Goal: Communication & Community: Answer question/provide support

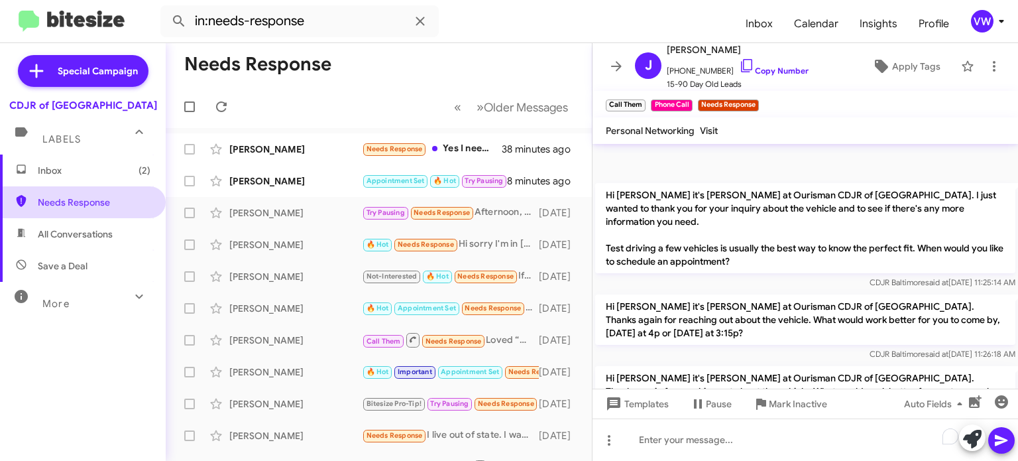
scroll to position [137, 0]
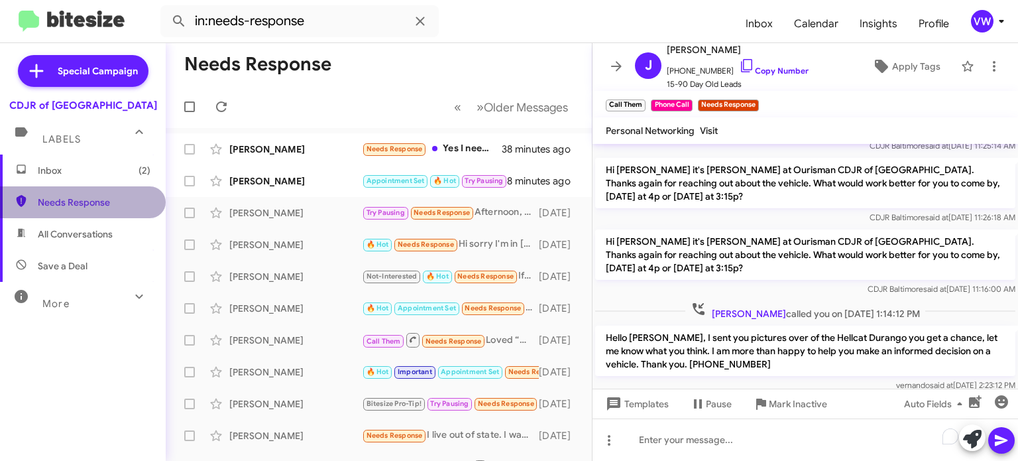
click at [68, 211] on span "Needs Response" at bounding box center [83, 202] width 166 height 32
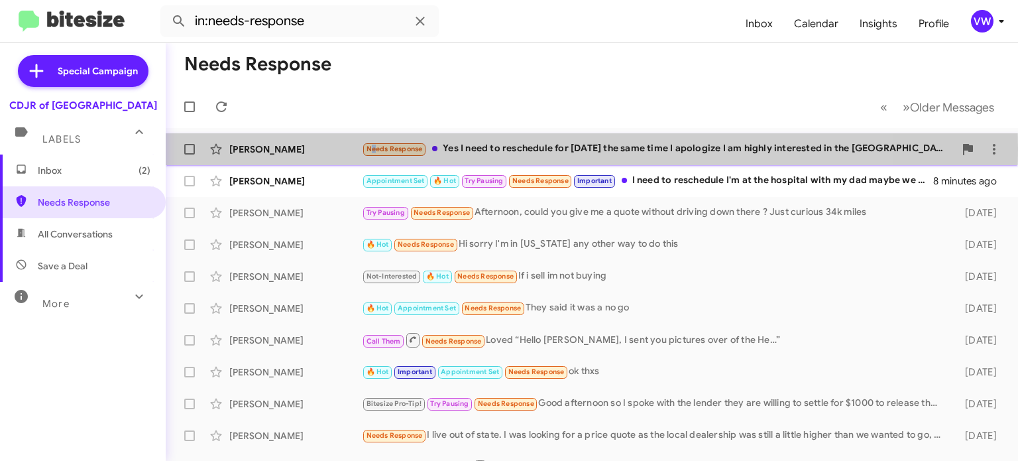
click at [372, 148] on span "Needs Response" at bounding box center [395, 148] width 56 height 9
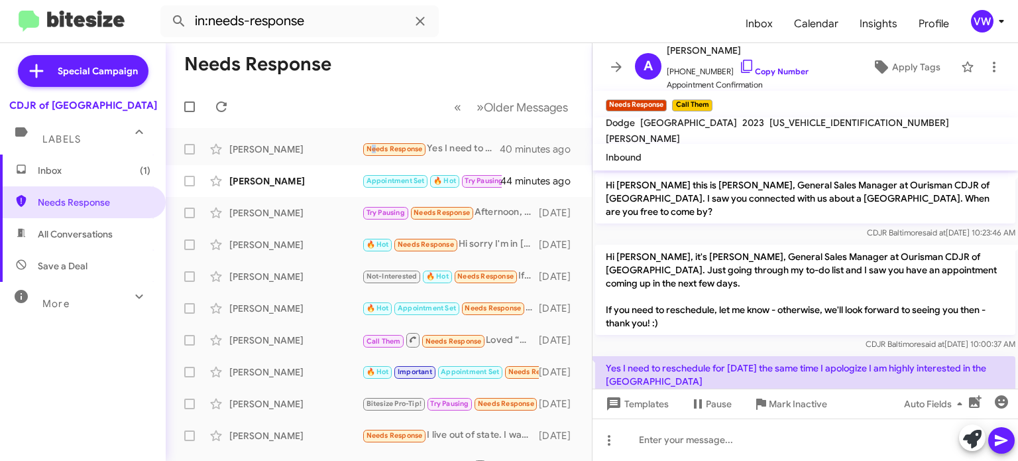
scroll to position [81, 0]
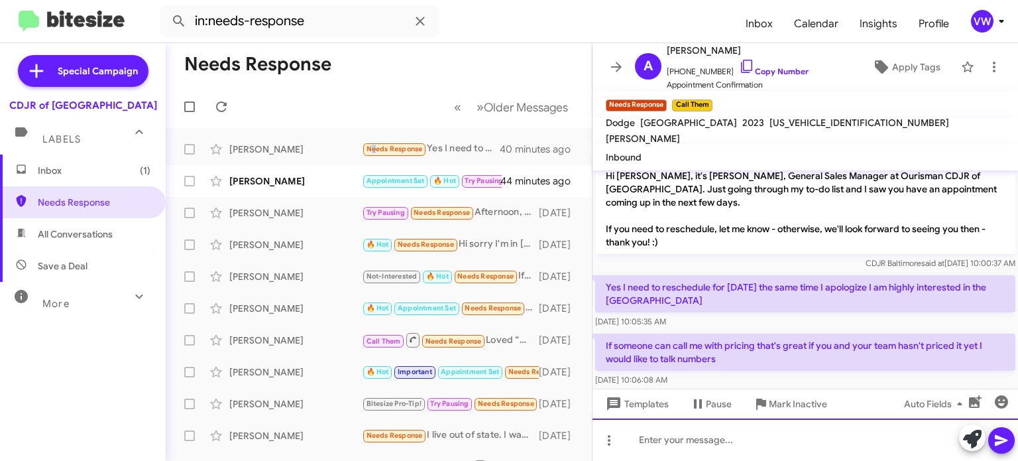
drag, startPoint x: 664, startPoint y: 439, endPoint x: 676, endPoint y: 426, distance: 17.3
click at [672, 437] on div "To enrich screen reader interactions, please activate Accessibility in Grammarl…" at bounding box center [806, 439] width 426 height 42
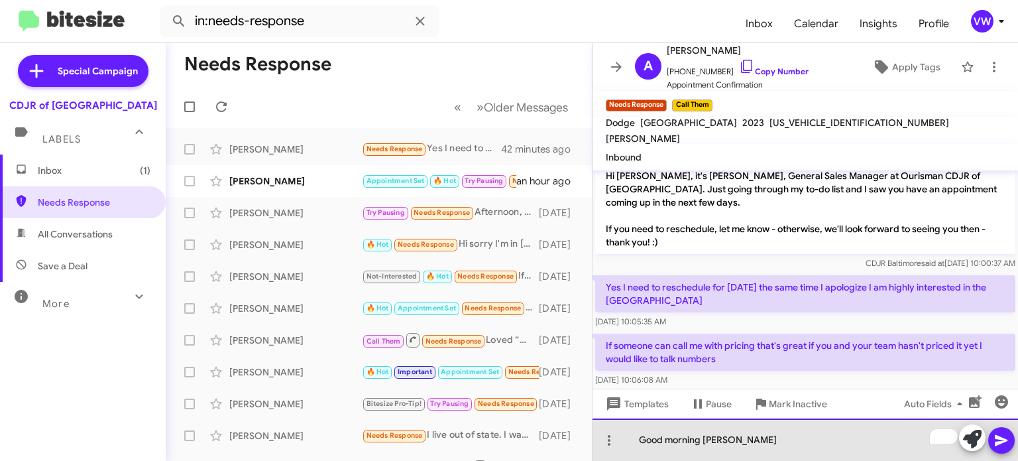
click at [709, 438] on div "Good morning [PERSON_NAME]" at bounding box center [806, 439] width 426 height 42
click at [703, 436] on div "Good morning [PERSON_NAME]" at bounding box center [806, 439] width 426 height 42
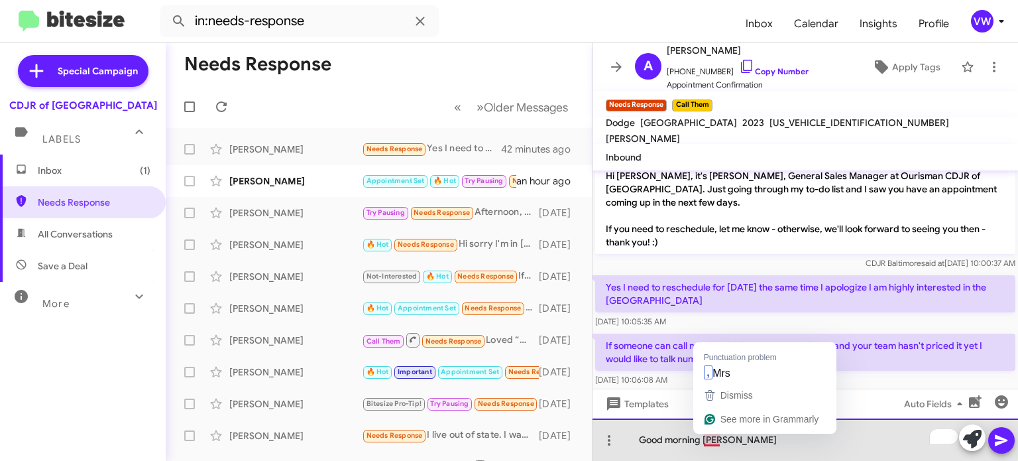
click at [712, 439] on div "Good morning [PERSON_NAME]" at bounding box center [806, 439] width 426 height 42
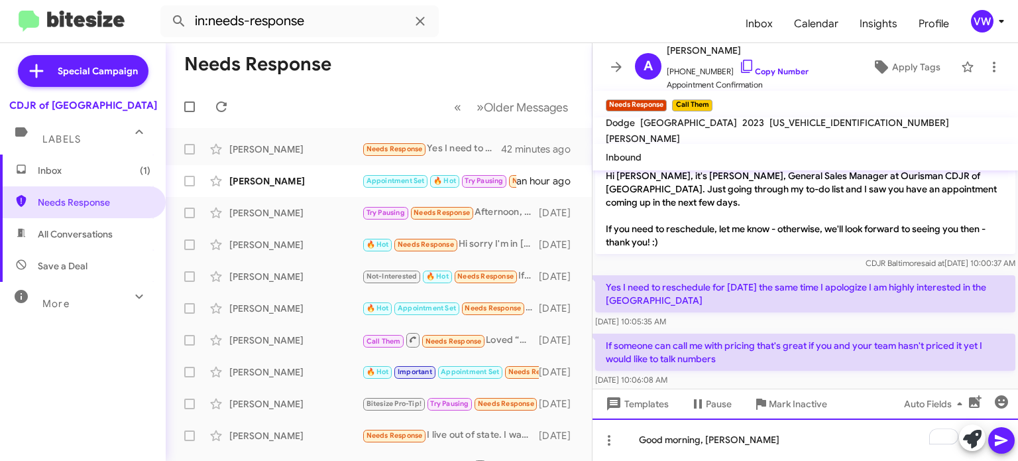
click at [768, 443] on div "Good morning, [PERSON_NAME]" at bounding box center [806, 439] width 426 height 42
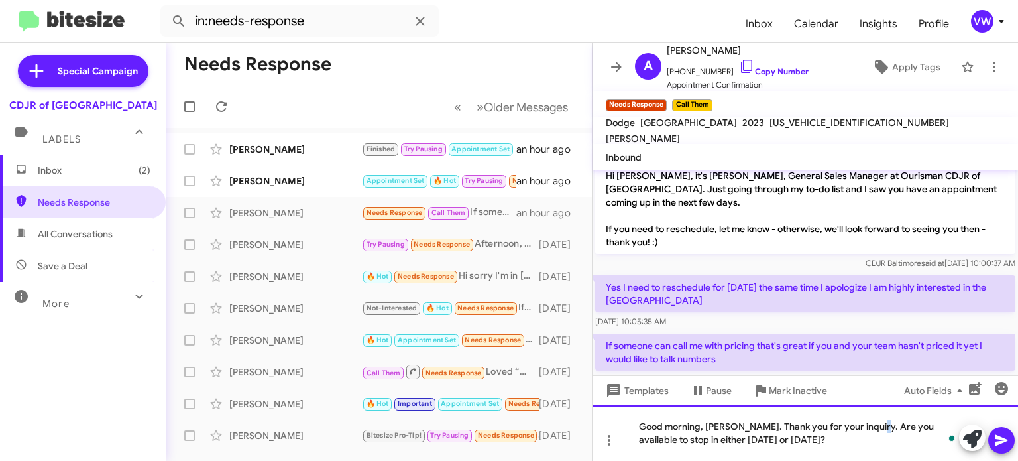
click at [874, 424] on div "Good morning, [PERSON_NAME]. Thank you for your inquiry. Are you available to s…" at bounding box center [806, 433] width 426 height 56
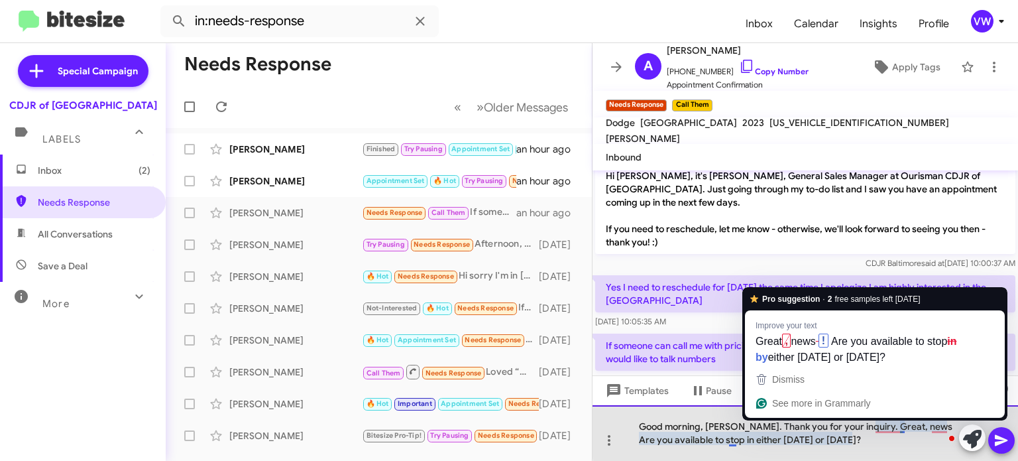
click at [903, 429] on div "Good morning, [PERSON_NAME]. Thank you for your inquiry. Great, news Are you av…" at bounding box center [806, 433] width 426 height 56
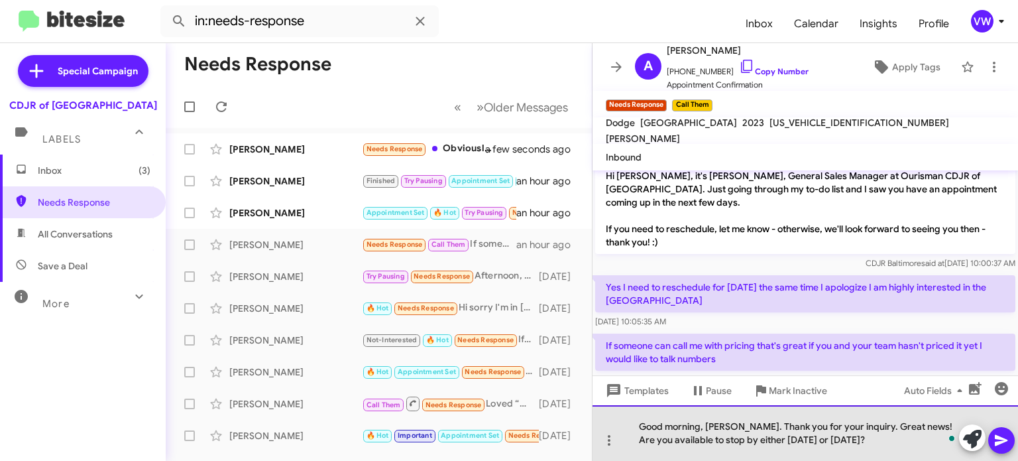
click at [928, 427] on div "Good morning, [PERSON_NAME]. Thank you for your inquiry. Great news! Are you av…" at bounding box center [806, 433] width 426 height 56
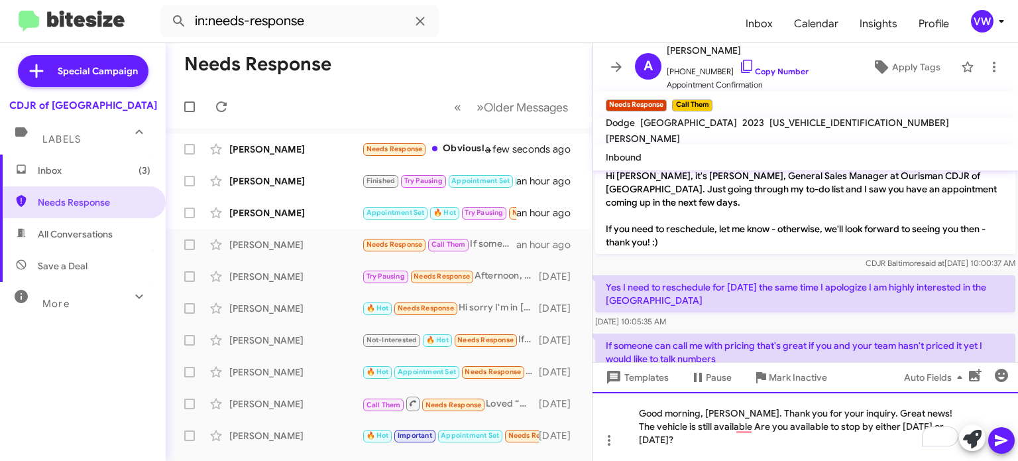
click at [698, 443] on div "Good morning, [PERSON_NAME]. Thank you for your inquiry. Great news! The vehicl…" at bounding box center [806, 426] width 426 height 69
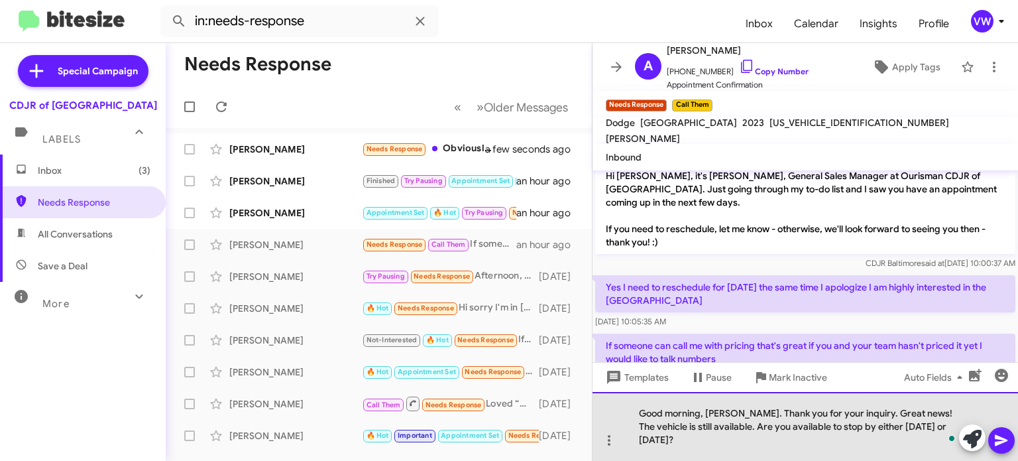
click at [690, 439] on div "Good morning, [PERSON_NAME]. Thank you for your inquiry. Great news! The vehicl…" at bounding box center [806, 426] width 426 height 69
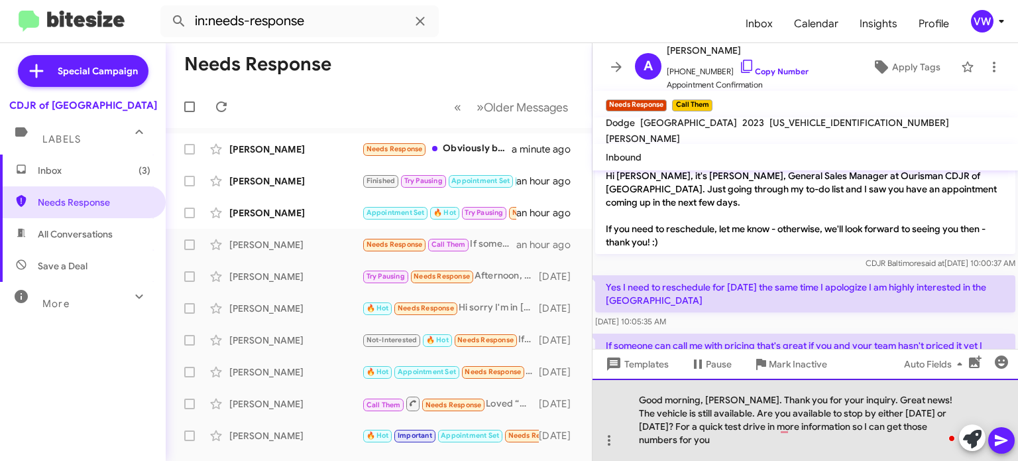
click at [916, 422] on div "Good morning, [PERSON_NAME]. Thank you for your inquiry. Great news! The vehicl…" at bounding box center [806, 419] width 426 height 82
click at [790, 424] on div "Good morning, [PERSON_NAME]. Thank you for your inquiry. Great news! The vehicl…" at bounding box center [806, 419] width 426 height 82
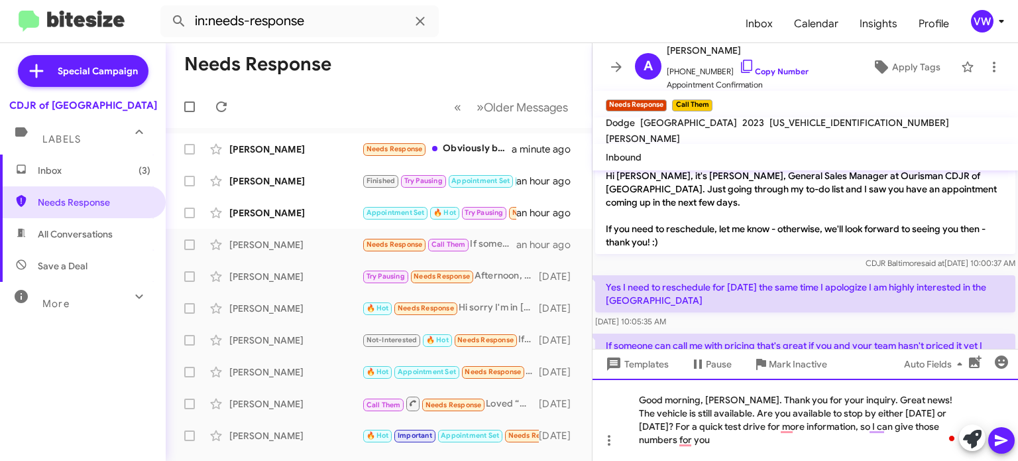
click at [716, 440] on div "Good morning, [PERSON_NAME]. Thank you for your inquiry. Great news! The vehicl…" at bounding box center [806, 419] width 426 height 82
click at [787, 431] on div "Good morning, [PERSON_NAME]. Thank you for your inquiry. Great news! The vehicl…" at bounding box center [806, 419] width 426 height 82
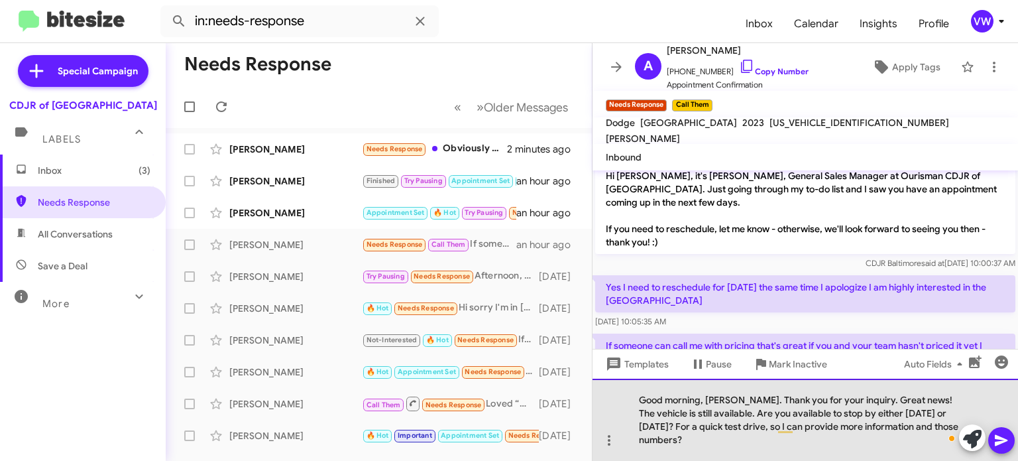
click at [764, 445] on div "Good morning, [PERSON_NAME]. Thank you for your inquiry. Great news! The vehicl…" at bounding box center [806, 419] width 426 height 82
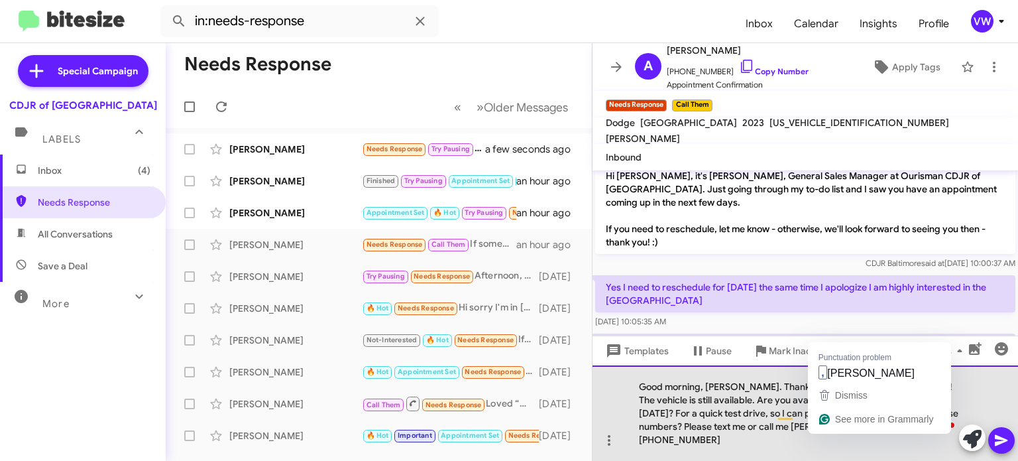
click at [823, 437] on div "Good morning, [PERSON_NAME]. Thank you for your inquiry. Great news! The vehicl…" at bounding box center [806, 412] width 426 height 95
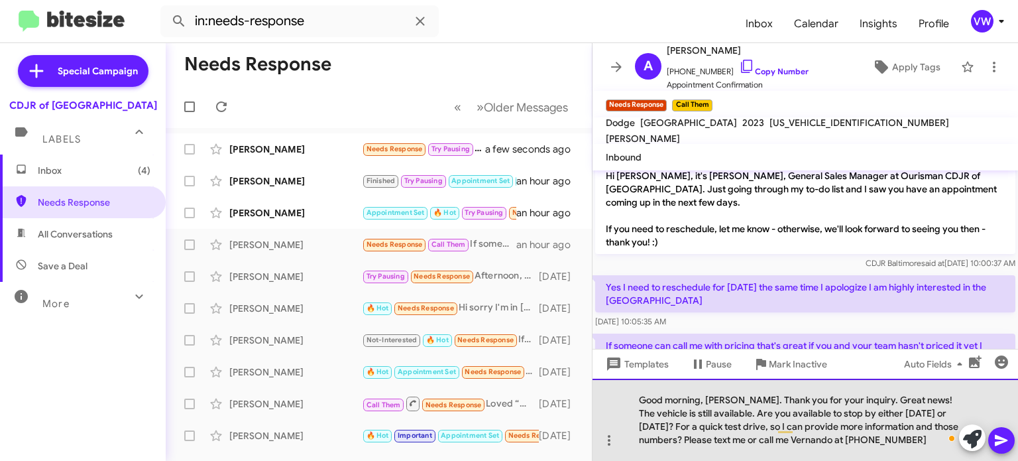
click at [935, 442] on div "Good morning, [PERSON_NAME]. Thank you for your inquiry. Great news! The vehicl…" at bounding box center [806, 419] width 426 height 82
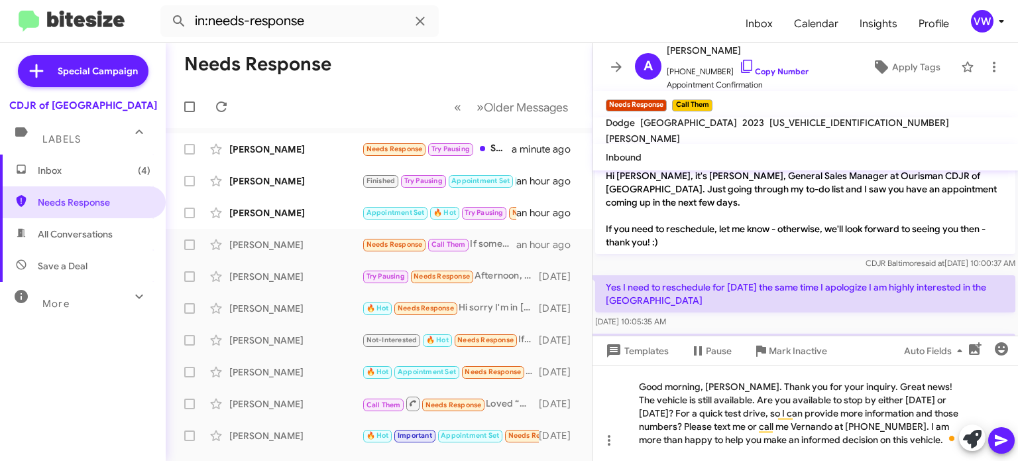
click at [1000, 445] on icon at bounding box center [1002, 440] width 16 height 16
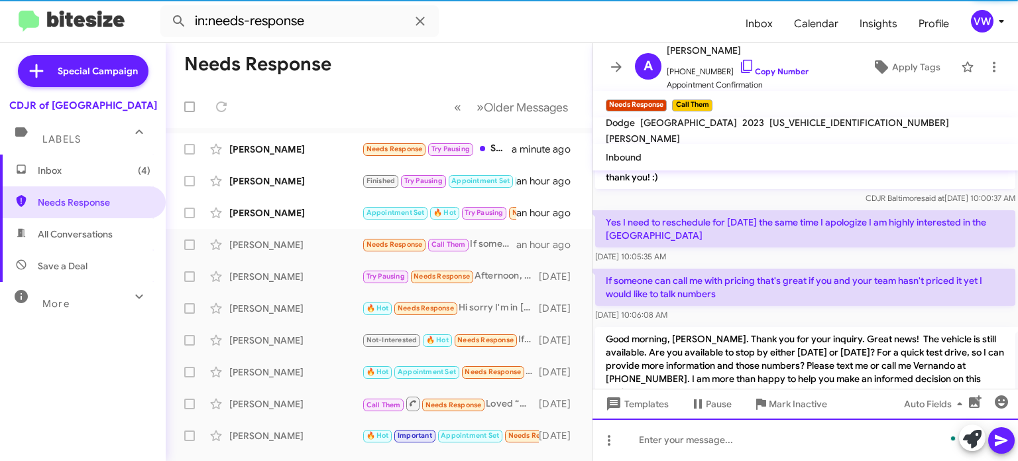
scroll to position [169, 0]
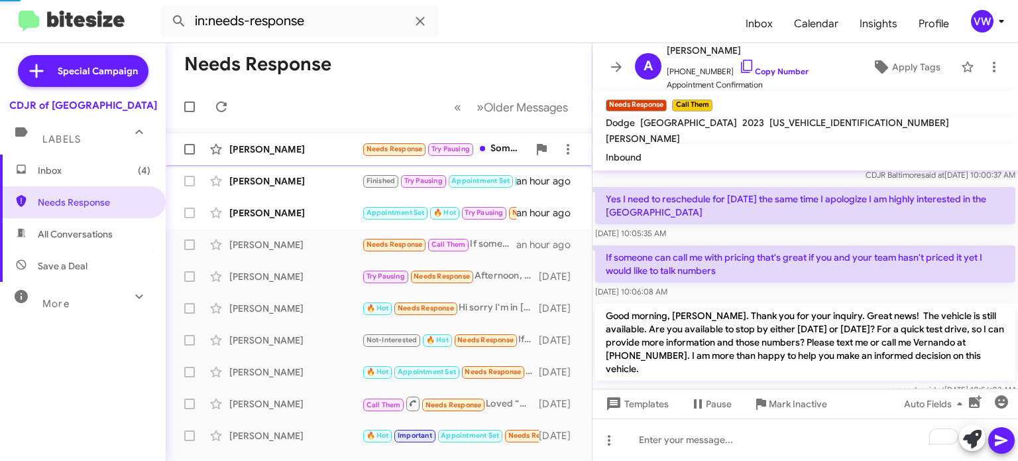
click at [402, 146] on span "Needs Response" at bounding box center [395, 148] width 56 height 9
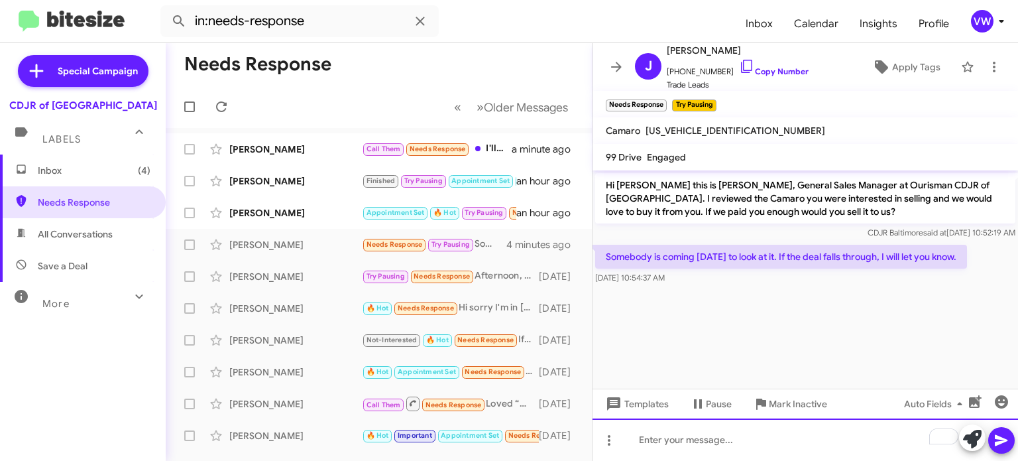
click at [736, 436] on div "To enrich screen reader interactions, please activate Accessibility in Grammarl…" at bounding box center [806, 439] width 426 height 42
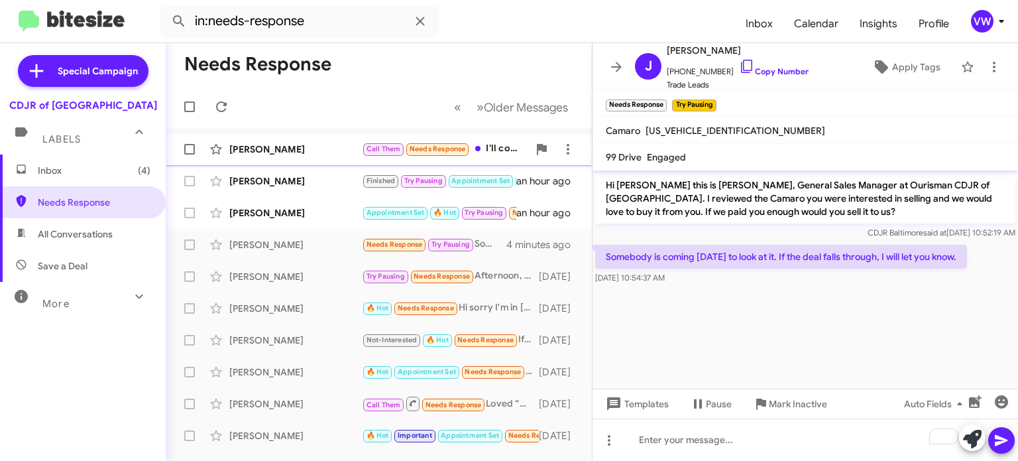
click at [414, 153] on small "Needs Response" at bounding box center [437, 149] width 62 height 13
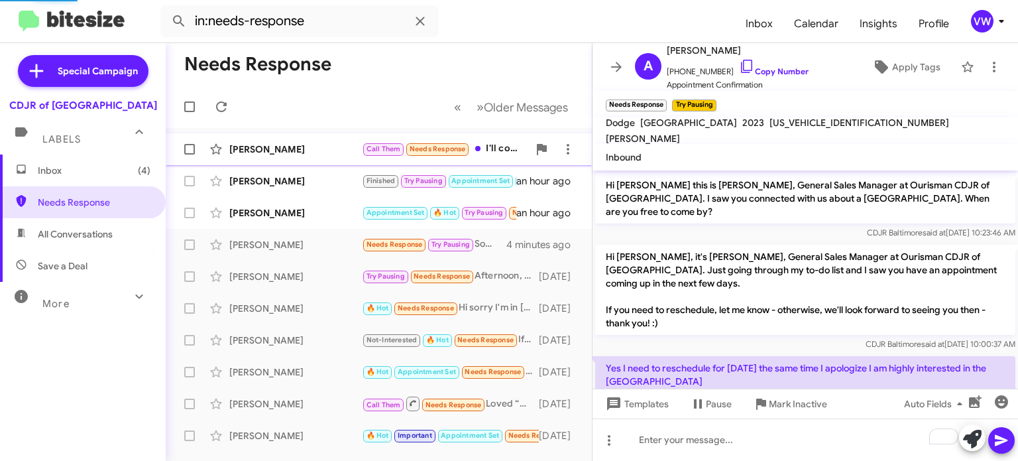
scroll to position [266, 0]
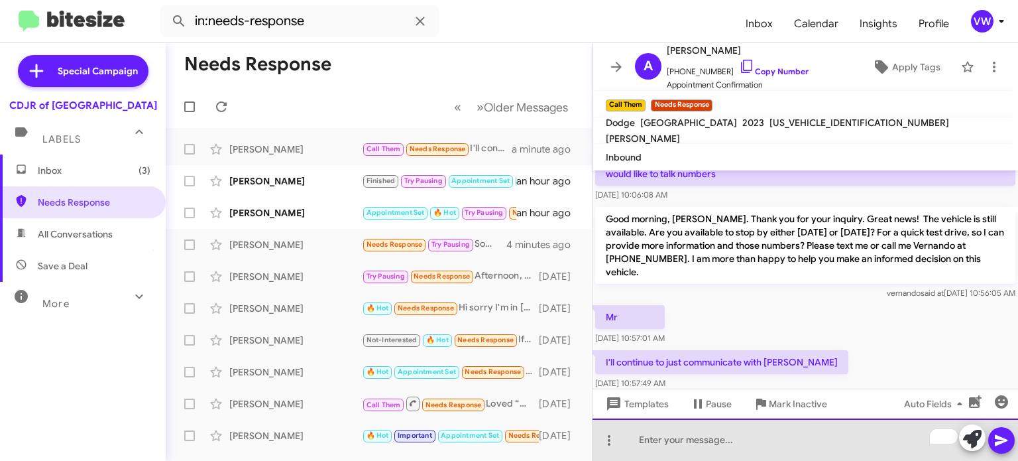
click at [661, 446] on div "To enrich screen reader interactions, please activate Accessibility in Grammarl…" at bounding box center [806, 439] width 426 height 42
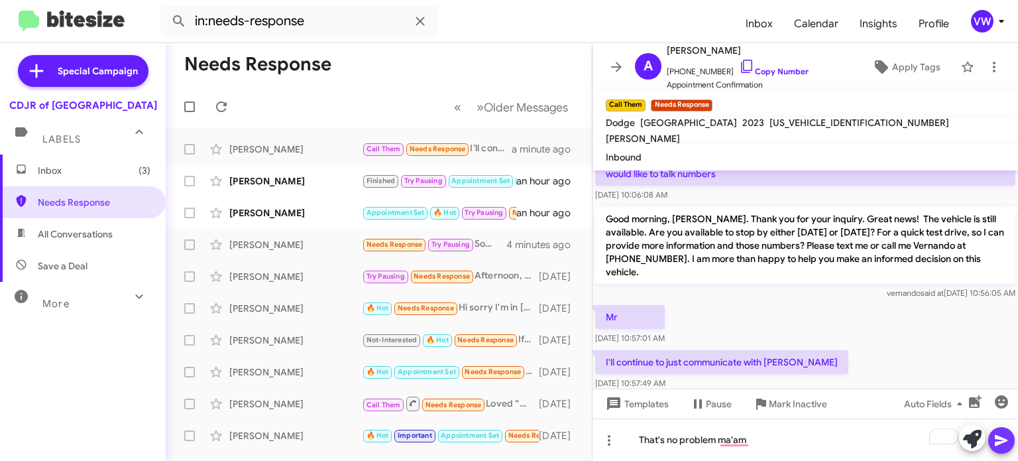
click at [1001, 437] on icon at bounding box center [1002, 440] width 16 height 16
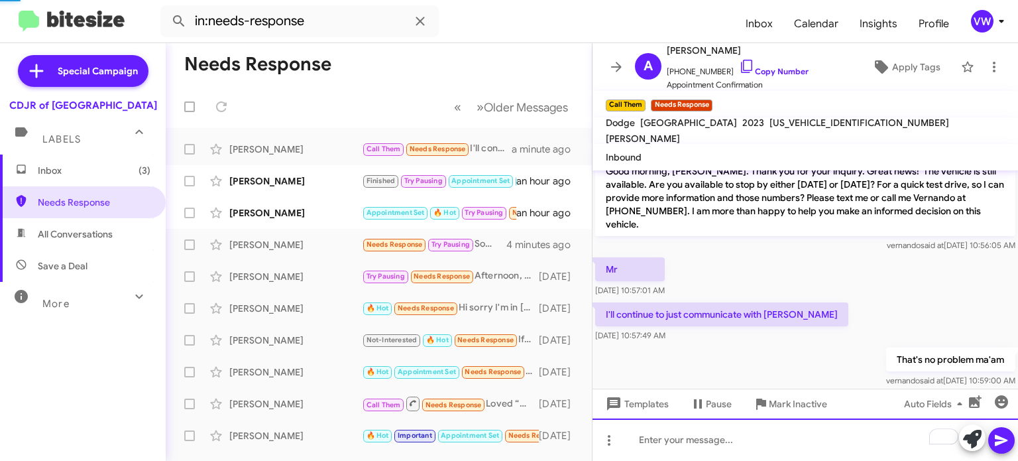
scroll to position [314, 0]
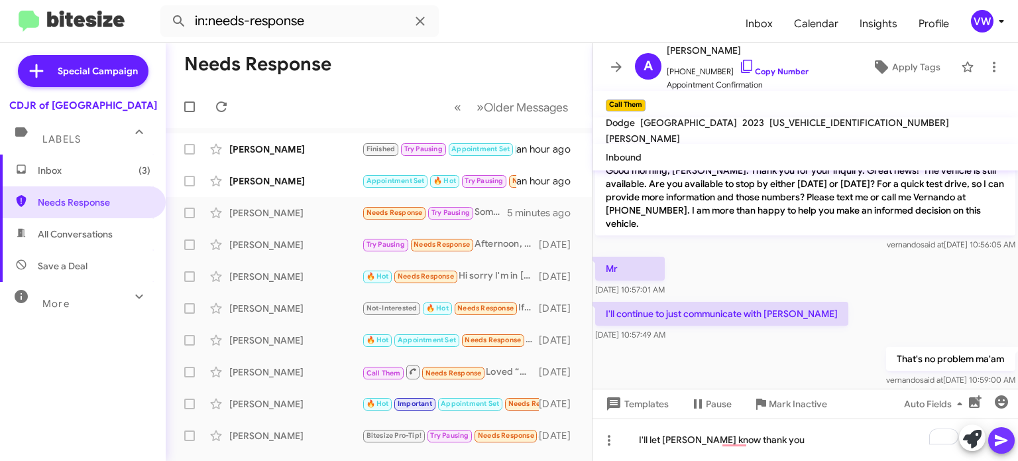
click at [998, 438] on icon at bounding box center [1001, 440] width 13 height 11
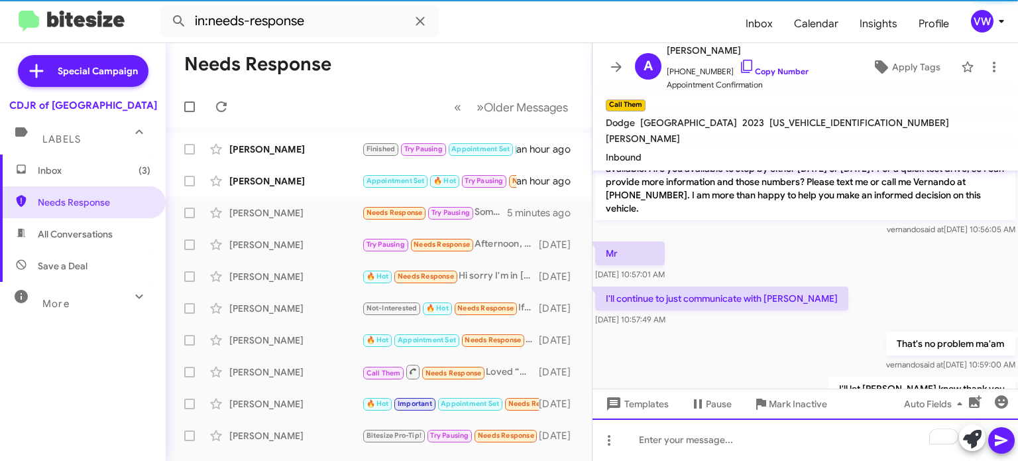
scroll to position [363, 0]
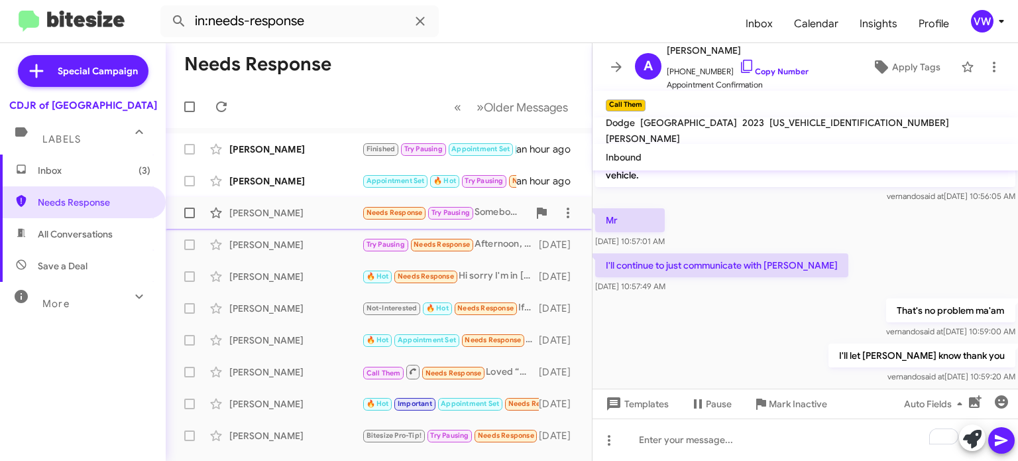
click at [416, 214] on span "Needs Response" at bounding box center [395, 212] width 56 height 9
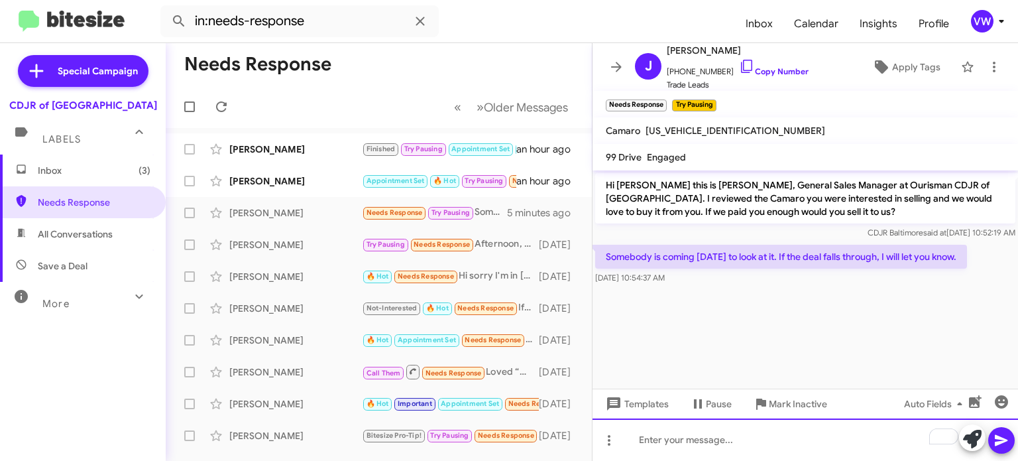
click at [752, 448] on div "To enrich screen reader interactions, please activate Accessibility in Grammarl…" at bounding box center [806, 439] width 426 height 42
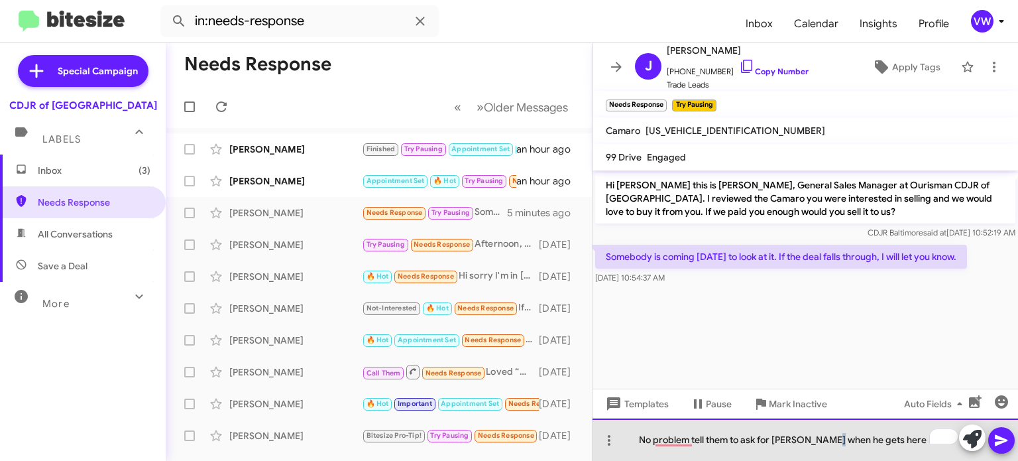
click at [834, 437] on div "No problem tell them to ask for [PERSON_NAME] when he gets here" at bounding box center [806, 439] width 426 height 42
click at [907, 441] on div "No problem, tell them to ask for [PERSON_NAME] when he or she gets here" at bounding box center [806, 439] width 426 height 42
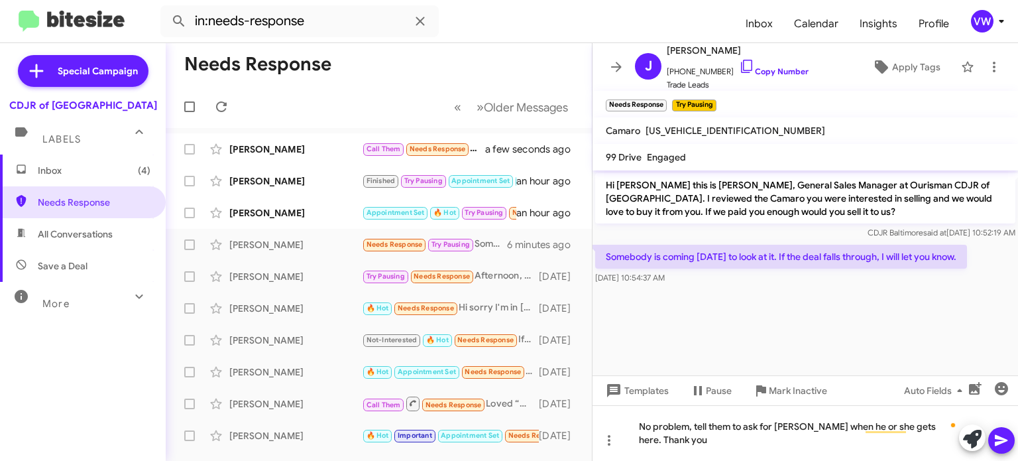
click at [988, 449] on div at bounding box center [987, 438] width 56 height 29
click at [994, 448] on span at bounding box center [1002, 440] width 16 height 27
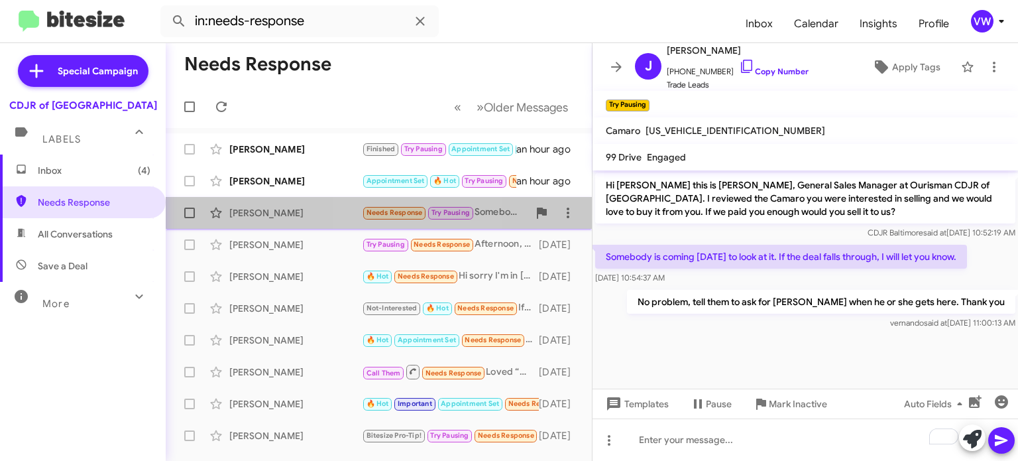
click at [384, 218] on span "Needs Response Try Pausing" at bounding box center [418, 212] width 113 height 15
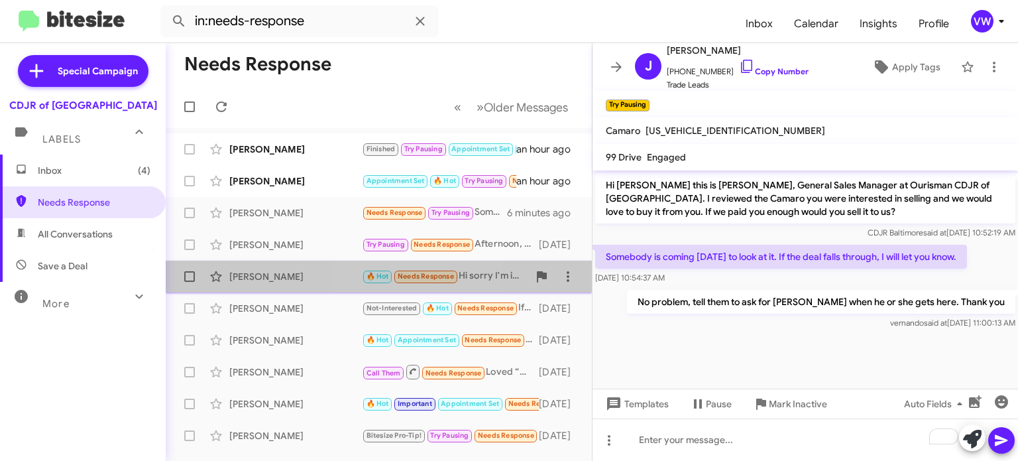
click at [420, 276] on span "Needs Response" at bounding box center [426, 276] width 56 height 9
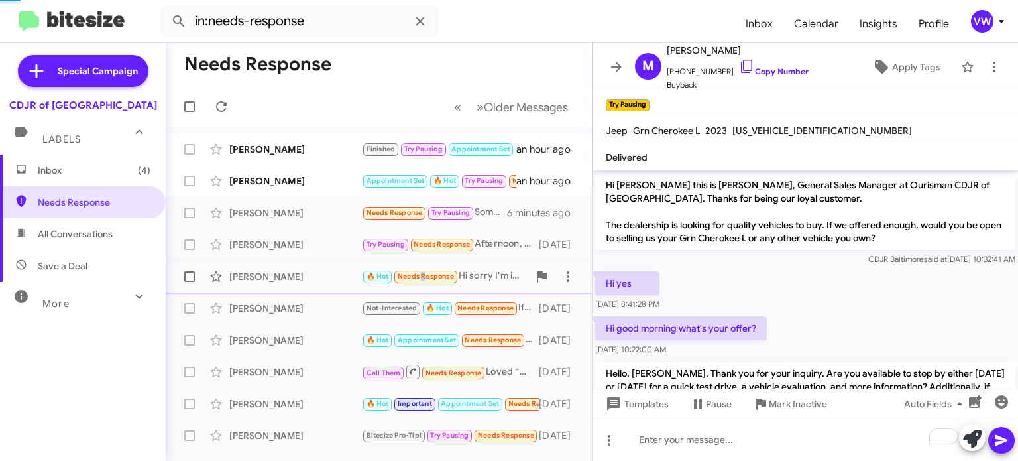
scroll to position [129, 0]
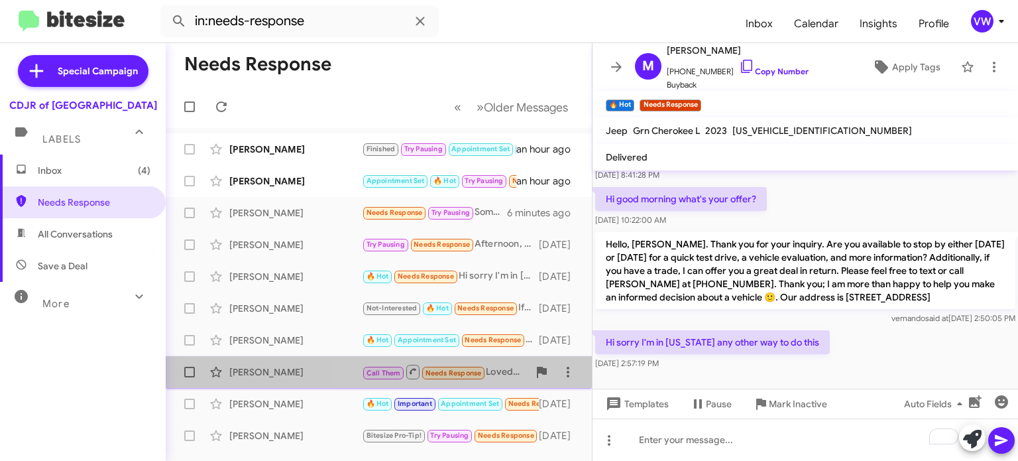
click at [457, 372] on span "Needs Response" at bounding box center [454, 373] width 56 height 9
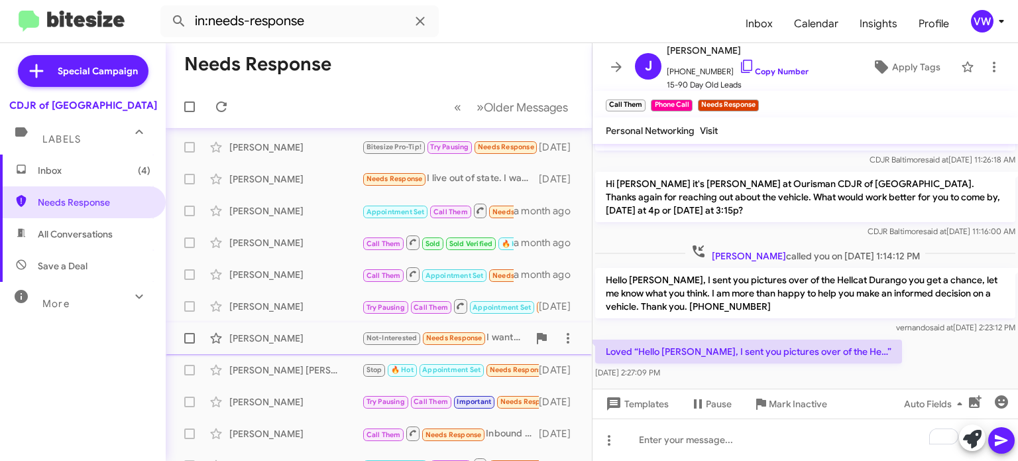
scroll to position [288, 0]
click at [465, 341] on span "Needs Response" at bounding box center [454, 338] width 56 height 9
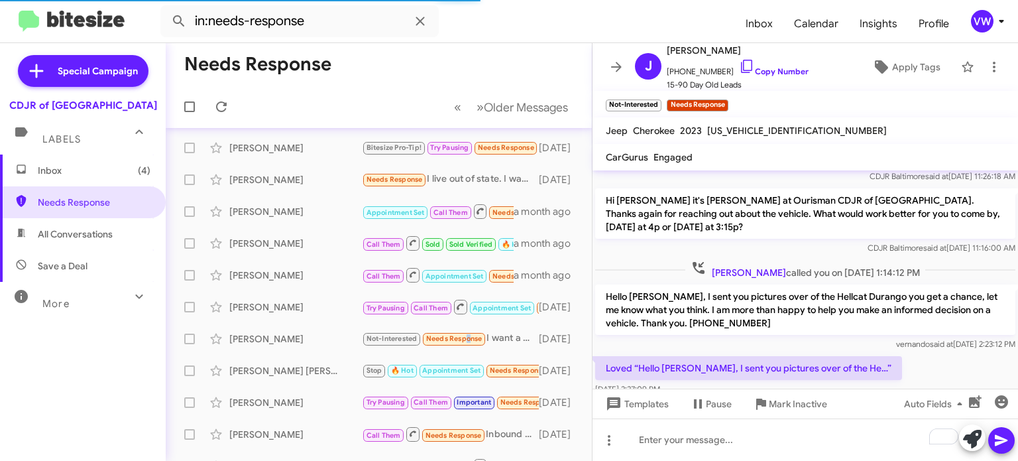
scroll to position [221, 0]
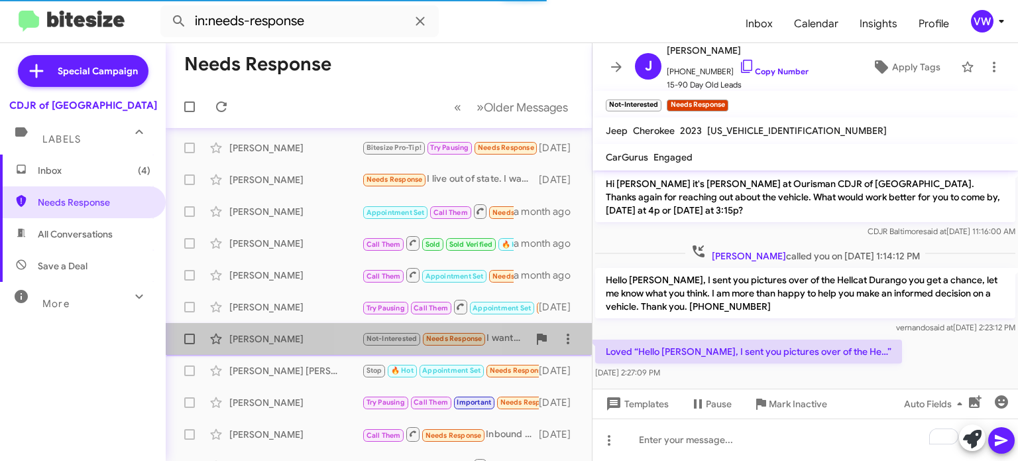
click at [419, 339] on small "Not-Interested" at bounding box center [391, 339] width 57 height 13
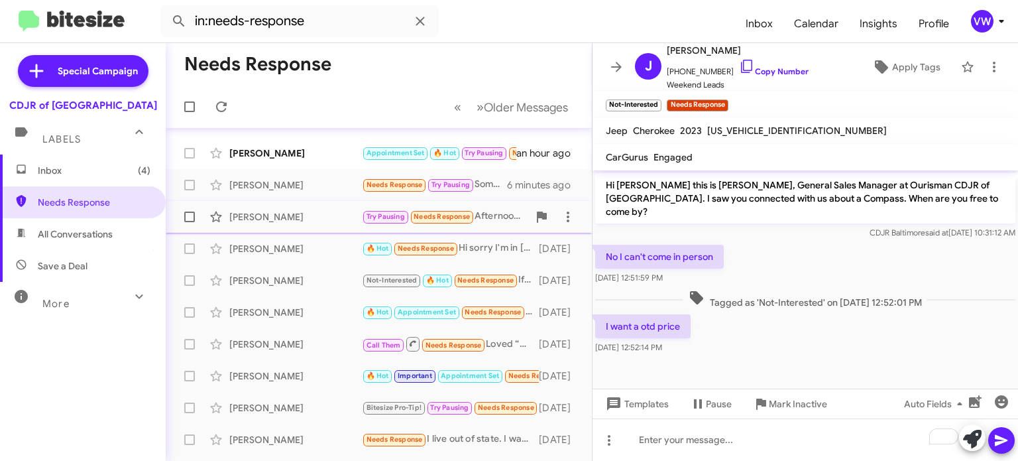
scroll to position [0, 0]
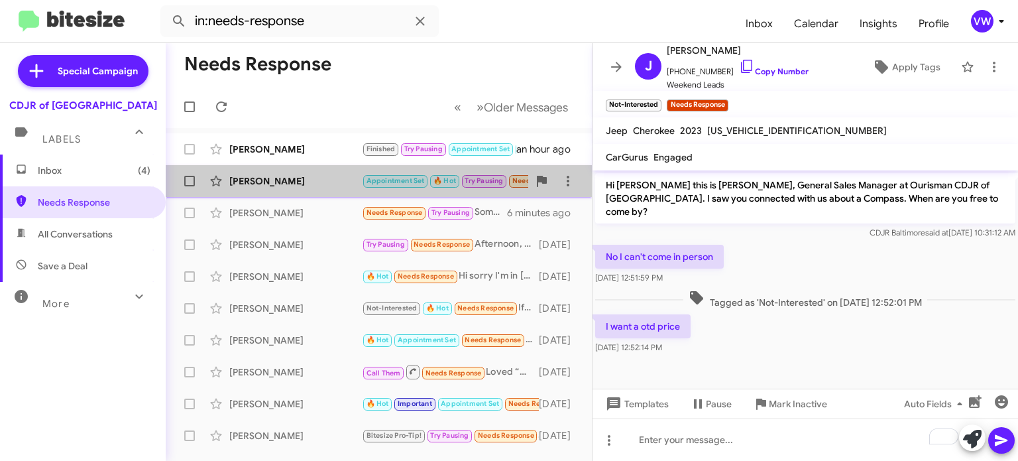
click at [295, 183] on div "[PERSON_NAME]" at bounding box center [295, 180] width 133 height 13
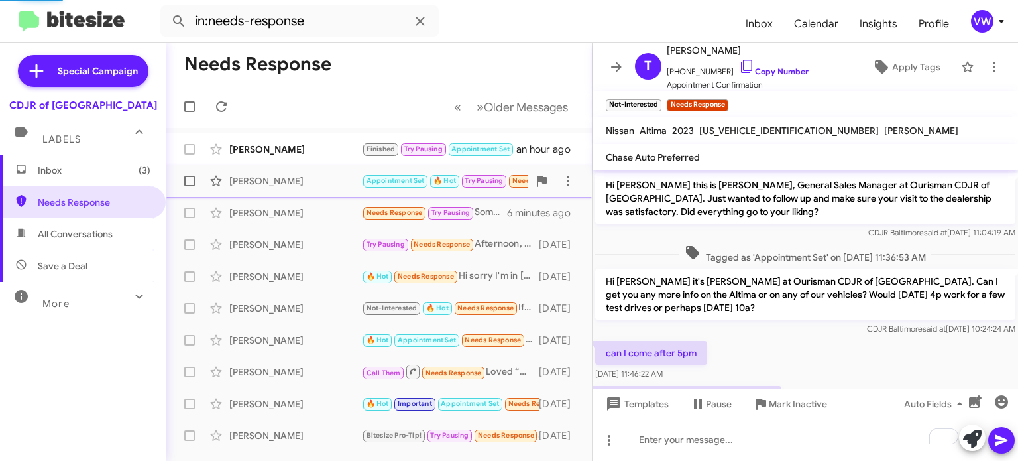
scroll to position [453, 0]
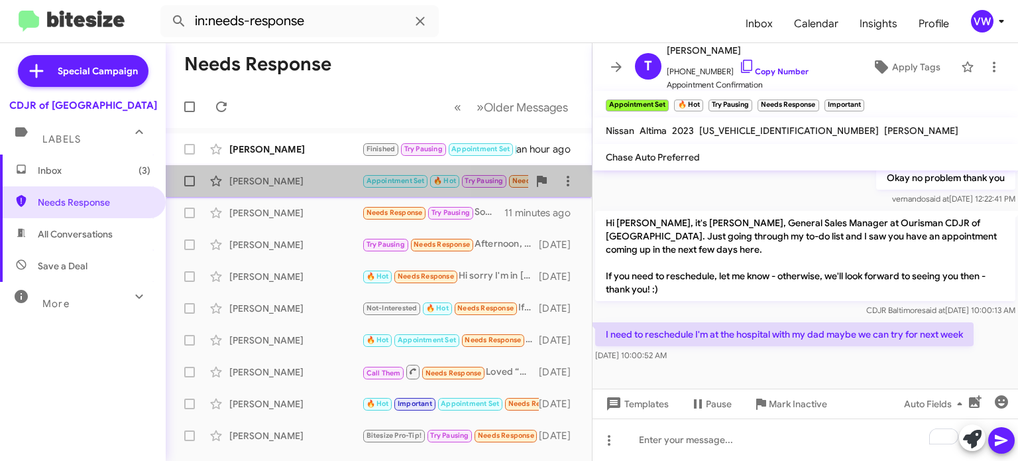
click at [279, 177] on div "[PERSON_NAME]" at bounding box center [295, 180] width 133 height 13
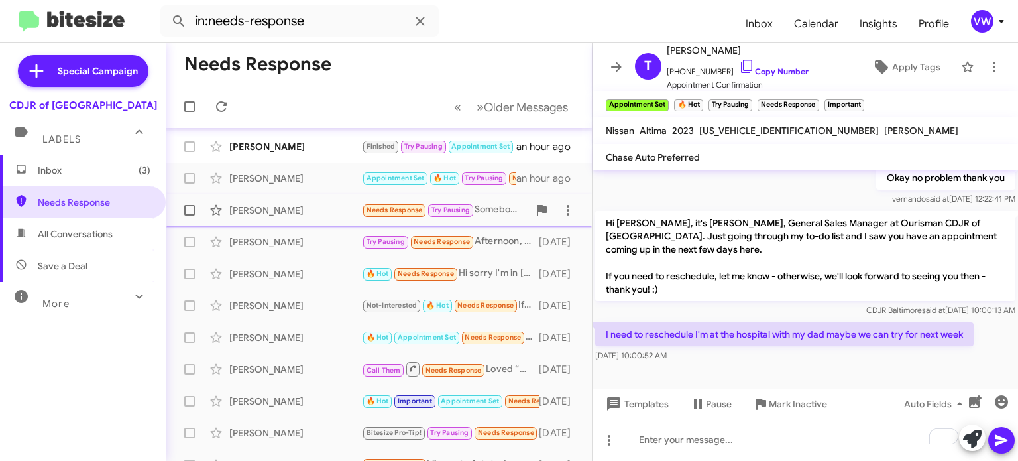
scroll to position [0, 0]
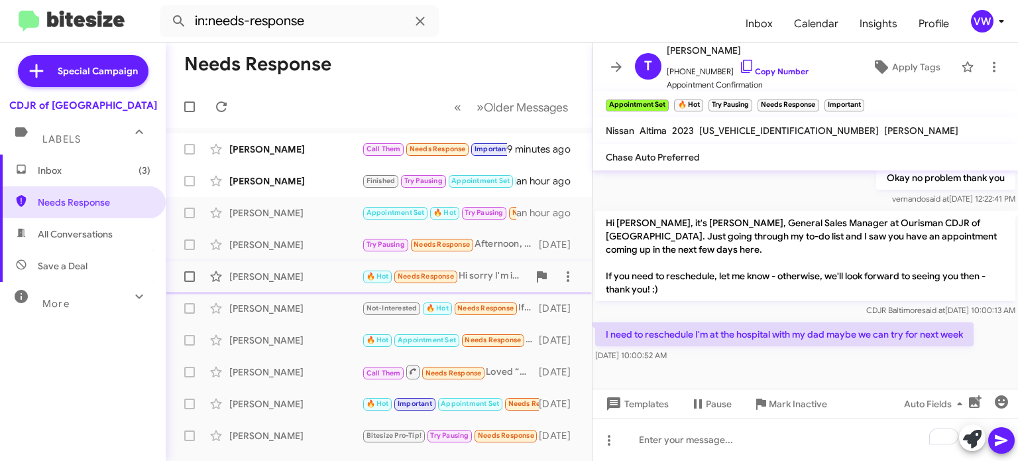
click at [509, 288] on div "[PERSON_NAME] 🔥 Hot Needs Response Hi sorry I'm in [US_STATE] any other way to …" at bounding box center [378, 276] width 405 height 27
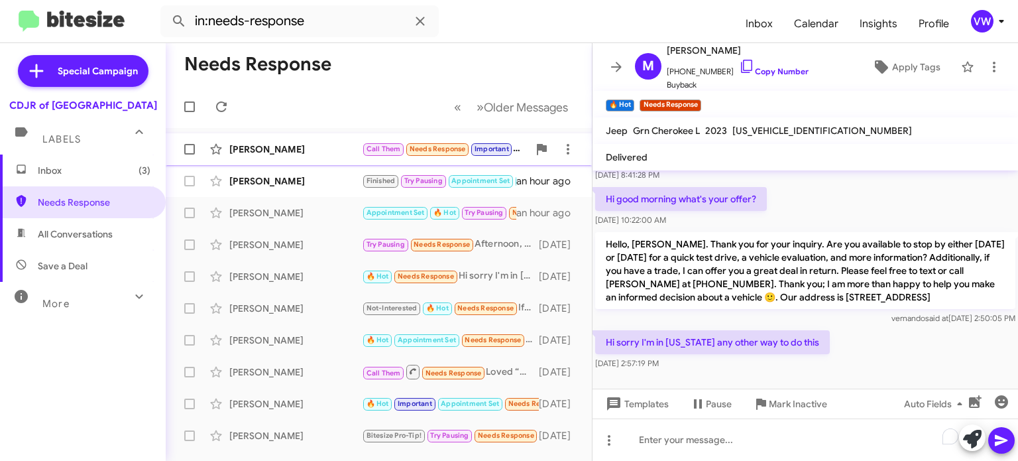
click at [278, 146] on div "[PERSON_NAME]" at bounding box center [295, 149] width 133 height 13
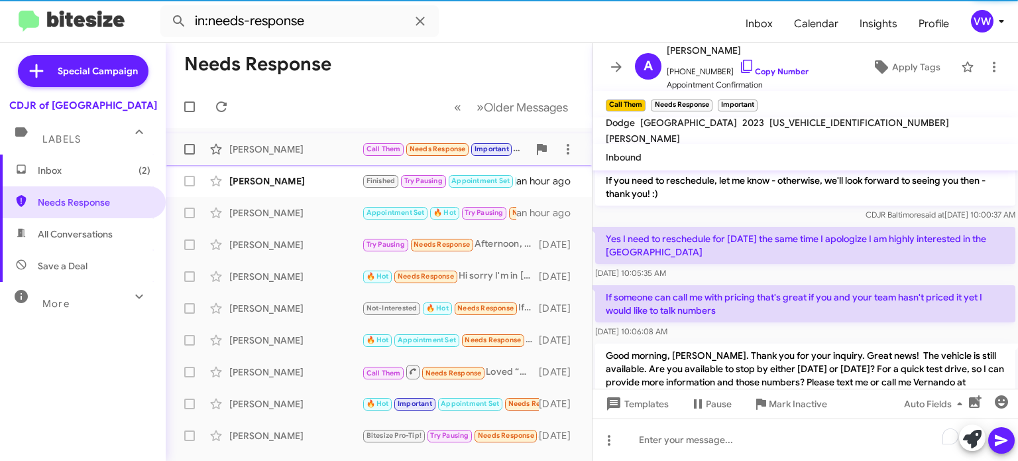
scroll to position [473, 0]
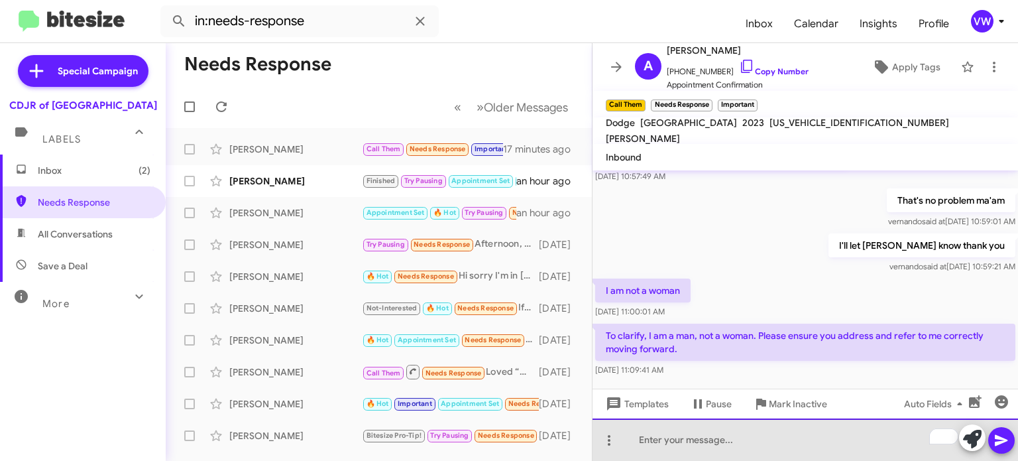
click at [696, 440] on div "To enrich screen reader interactions, please activate Accessibility in Grammarl…" at bounding box center [806, 439] width 426 height 42
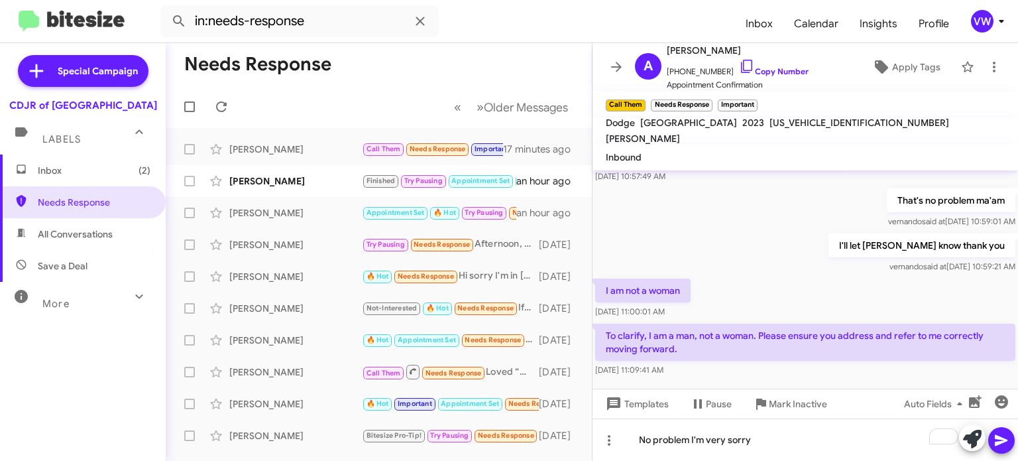
click at [998, 444] on icon at bounding box center [1001, 440] width 13 height 11
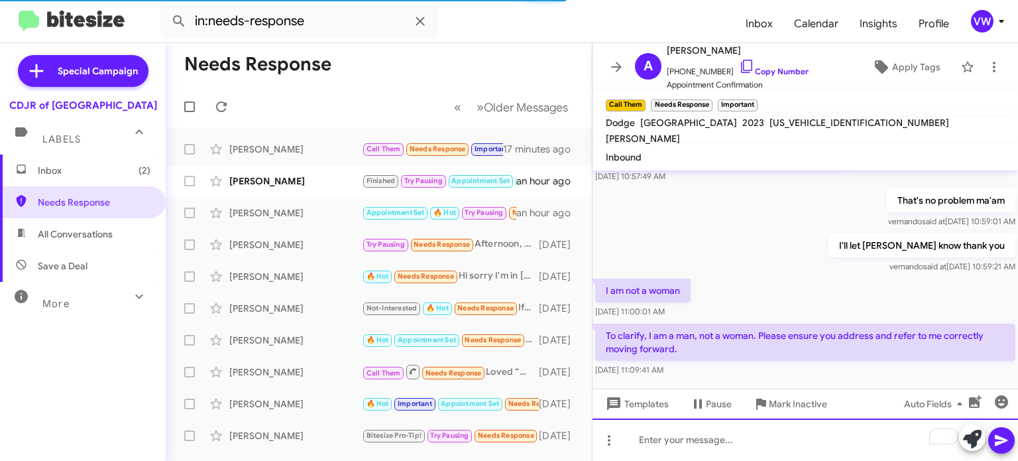
click at [689, 441] on div "To enrich screen reader interactions, please activate Accessibility in Grammarl…" at bounding box center [806, 439] width 426 height 42
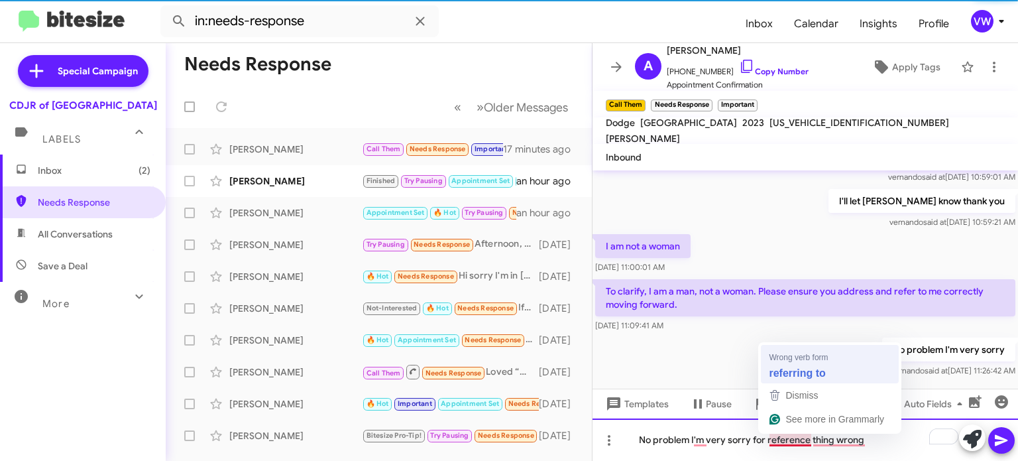
scroll to position [521, 0]
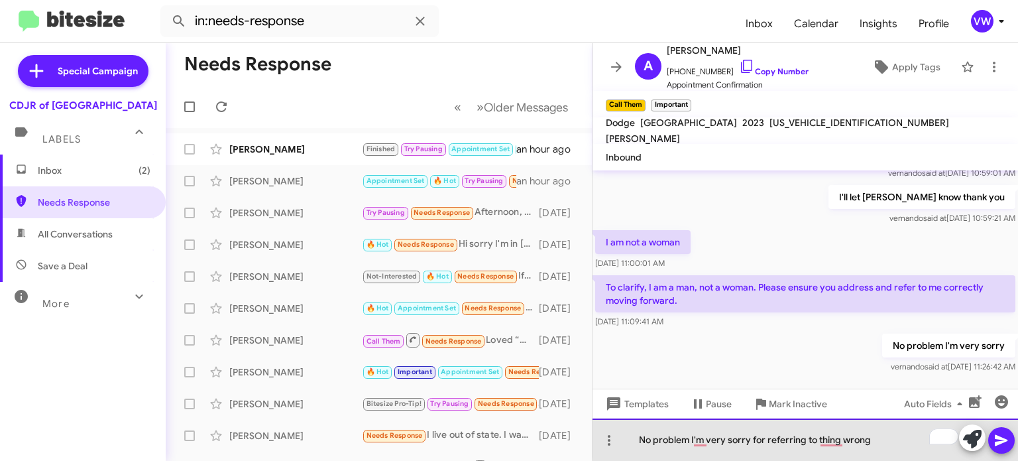
click at [878, 437] on div "No problem I'm very sorry for referring to thing wrong" at bounding box center [806, 439] width 426 height 42
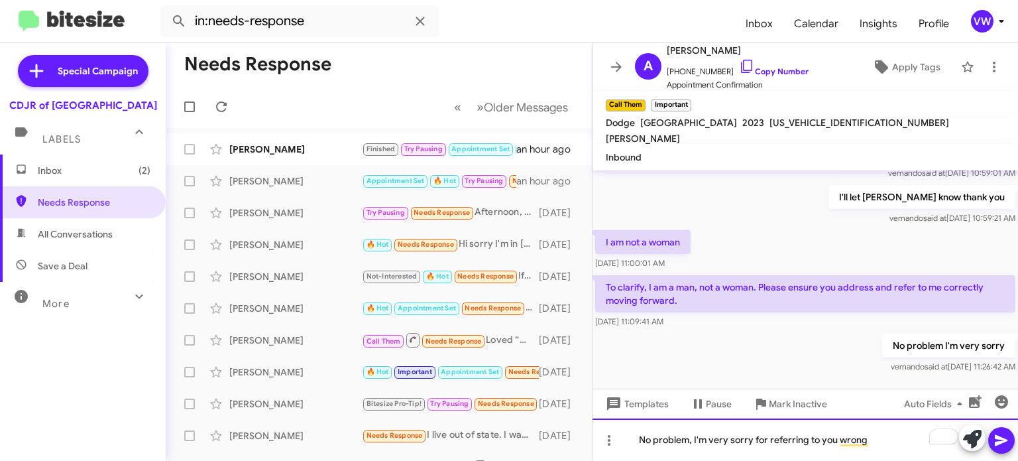
click at [879, 441] on div "No problem, I'm very sorry for referring to you wrong" at bounding box center [806, 439] width 426 height 42
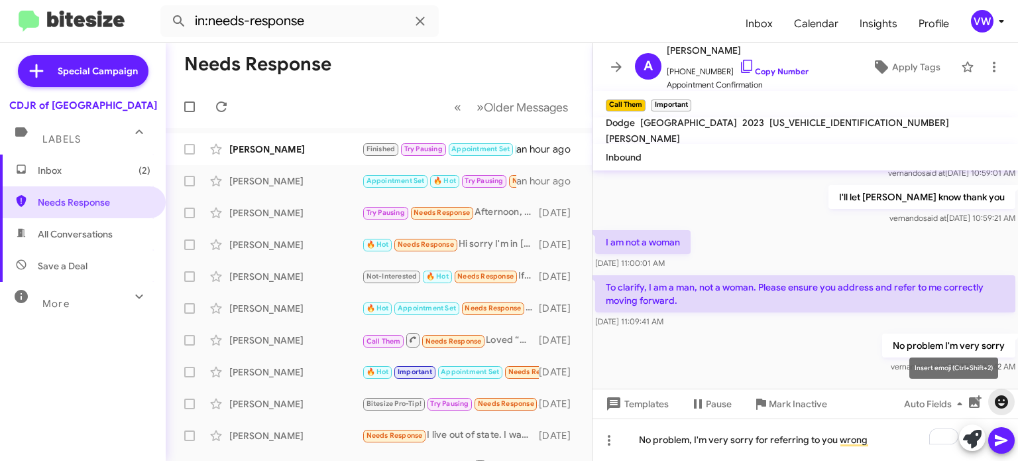
click at [1000, 400] on icon "button" at bounding box center [1001, 401] width 13 height 13
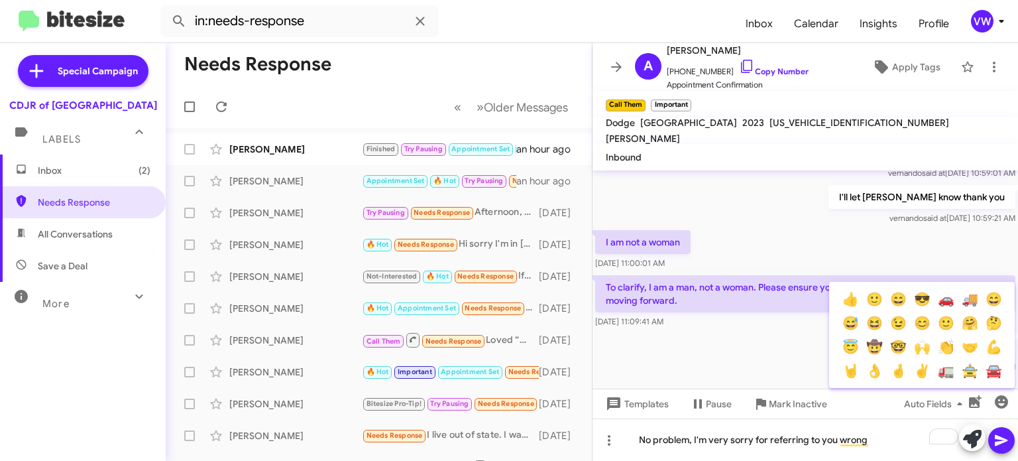
click at [715, 351] on div at bounding box center [509, 230] width 1018 height 461
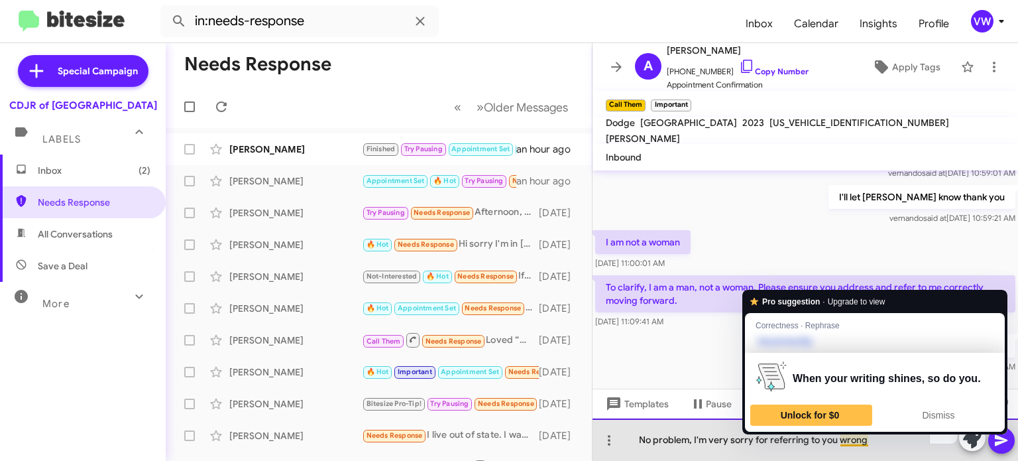
click at [868, 441] on div "No problem, I'm very sorry for referring to you wrong" at bounding box center [806, 439] width 426 height 42
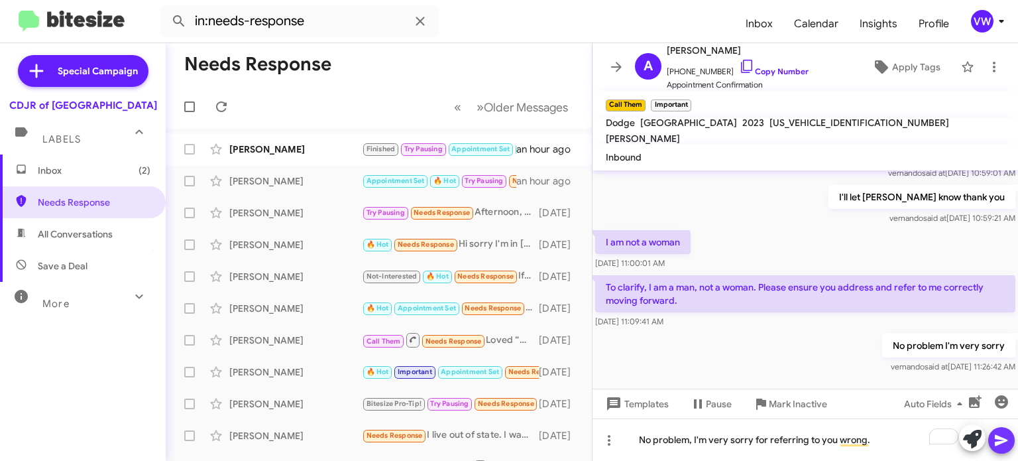
click at [1001, 441] on icon at bounding box center [1001, 440] width 13 height 11
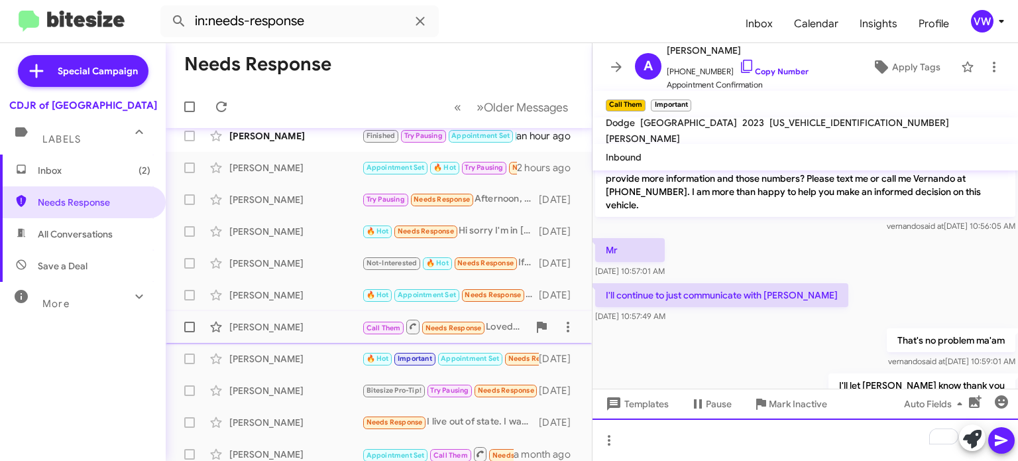
scroll to position [0, 0]
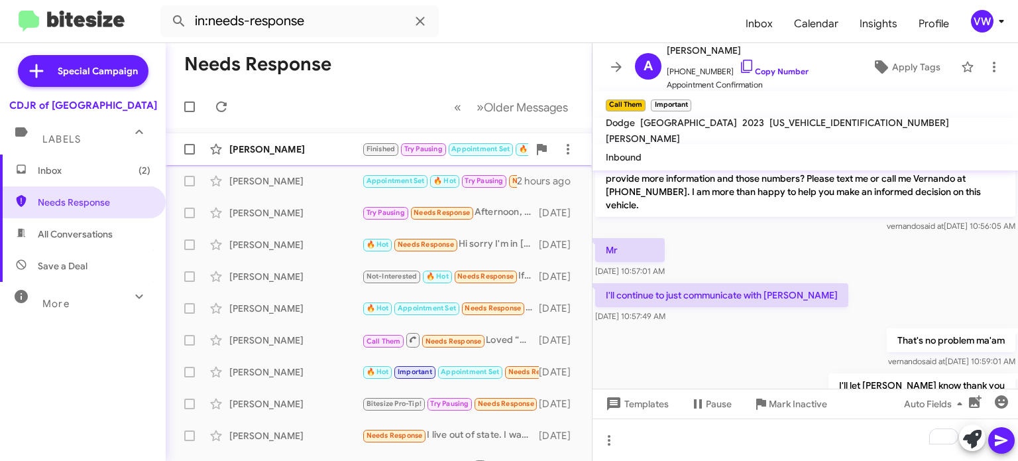
click at [309, 145] on div "[PERSON_NAME]" at bounding box center [295, 149] width 133 height 13
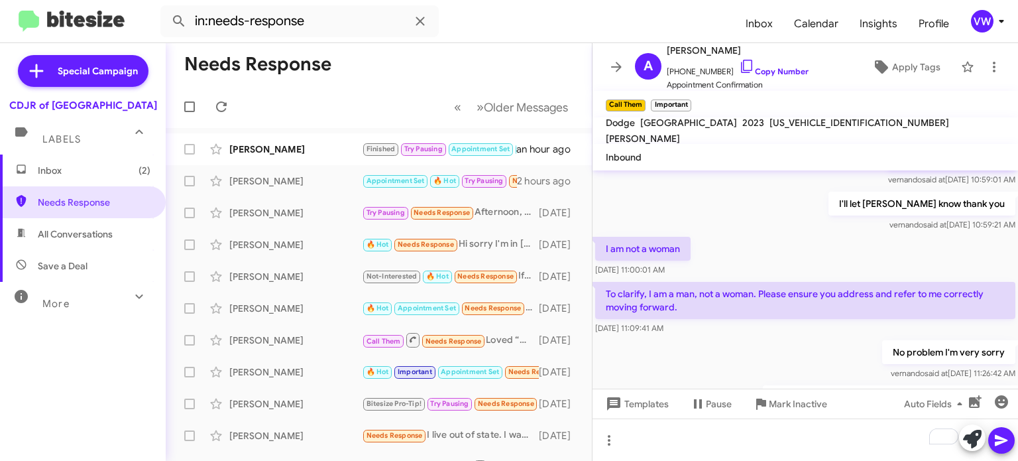
scroll to position [569, 0]
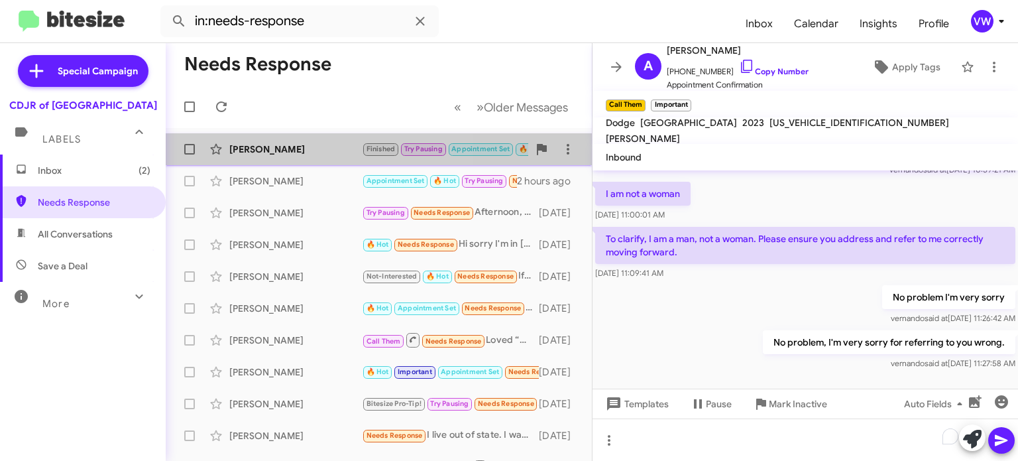
click at [280, 152] on div "[PERSON_NAME]" at bounding box center [295, 149] width 133 height 13
click at [278, 156] on div "[PERSON_NAME] Finished Try Pausing Appointment Set 🔥 Hot Sold Sold Verified Nee…" at bounding box center [378, 149] width 405 height 27
click at [301, 148] on div "[PERSON_NAME]" at bounding box center [295, 149] width 133 height 13
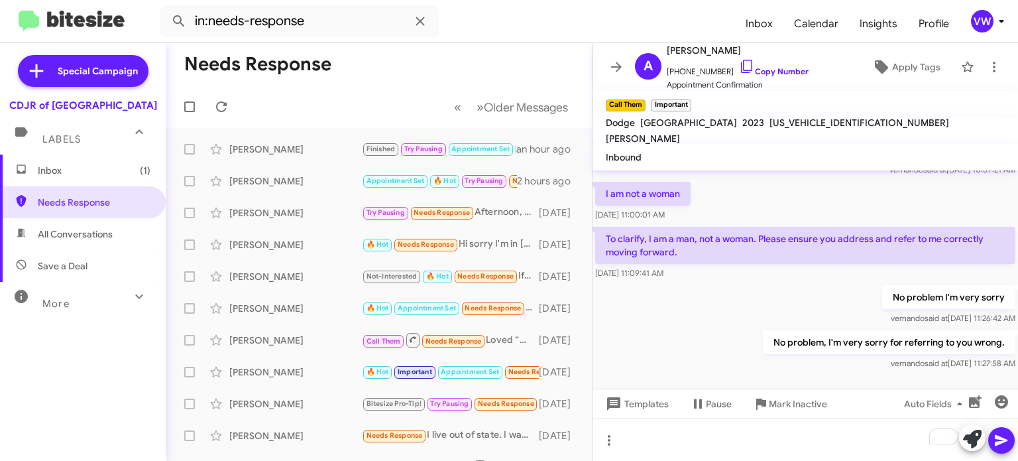
click at [55, 232] on span "All Conversations" at bounding box center [75, 233] width 75 height 13
type input "in:all-conversations"
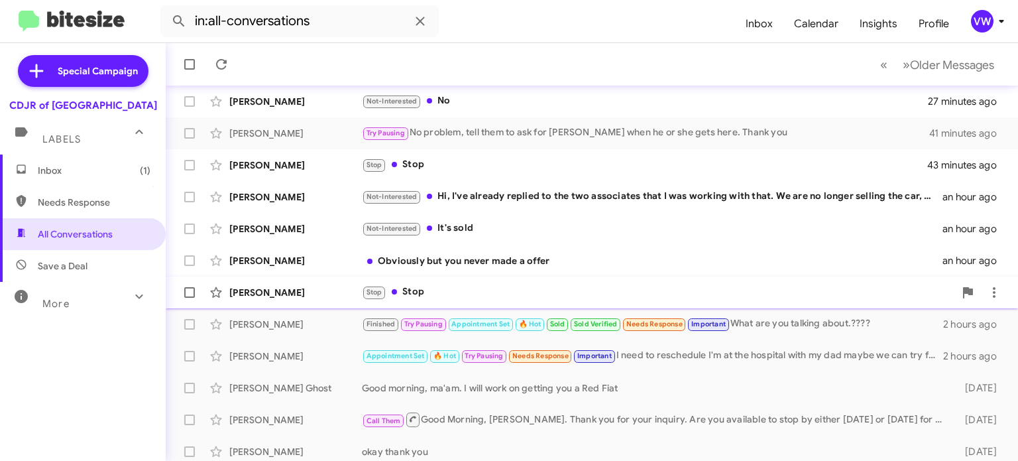
scroll to position [87, 0]
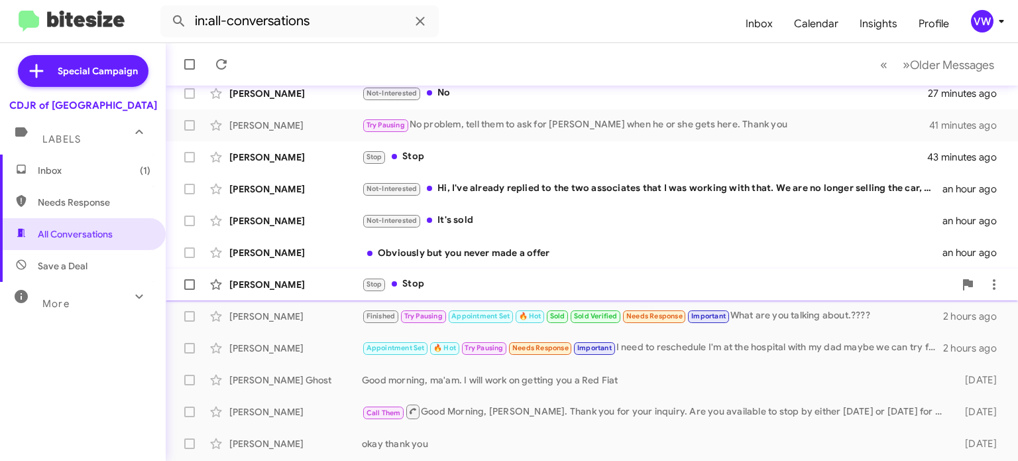
click at [259, 280] on div "[PERSON_NAME]" at bounding box center [295, 284] width 133 height 13
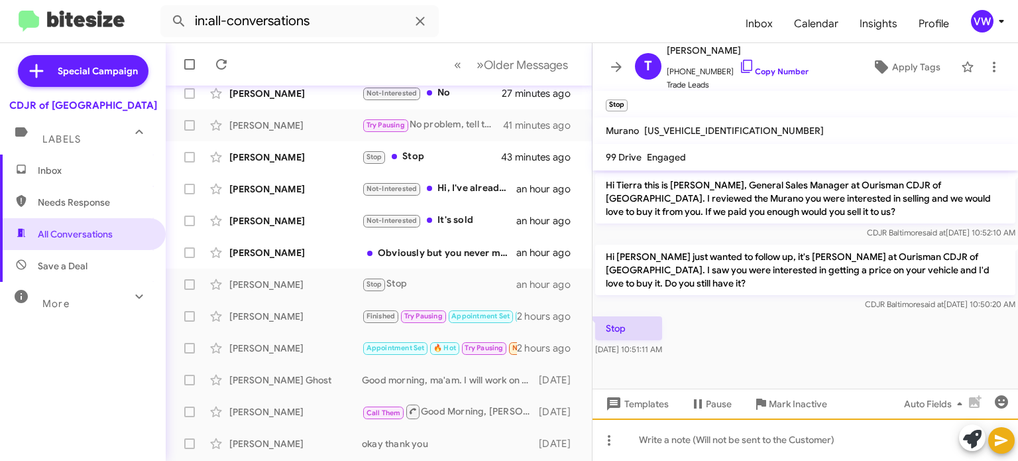
click at [682, 448] on div at bounding box center [806, 439] width 426 height 42
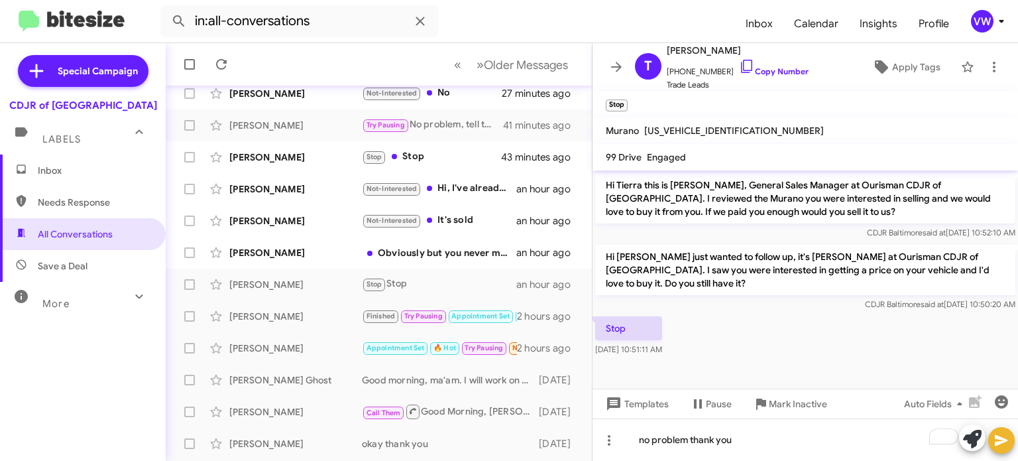
click at [1007, 439] on icon at bounding box center [1002, 440] width 16 height 16
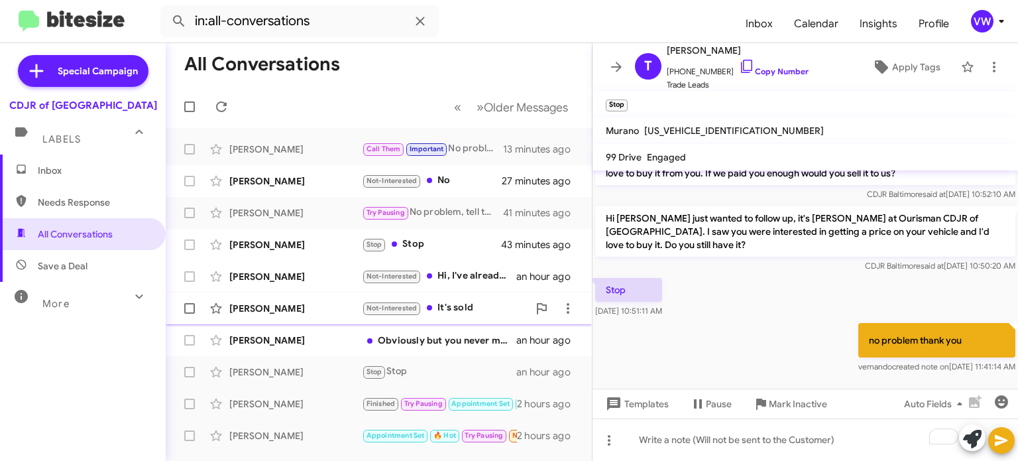
click at [261, 310] on div "[PERSON_NAME]" at bounding box center [295, 308] width 133 height 13
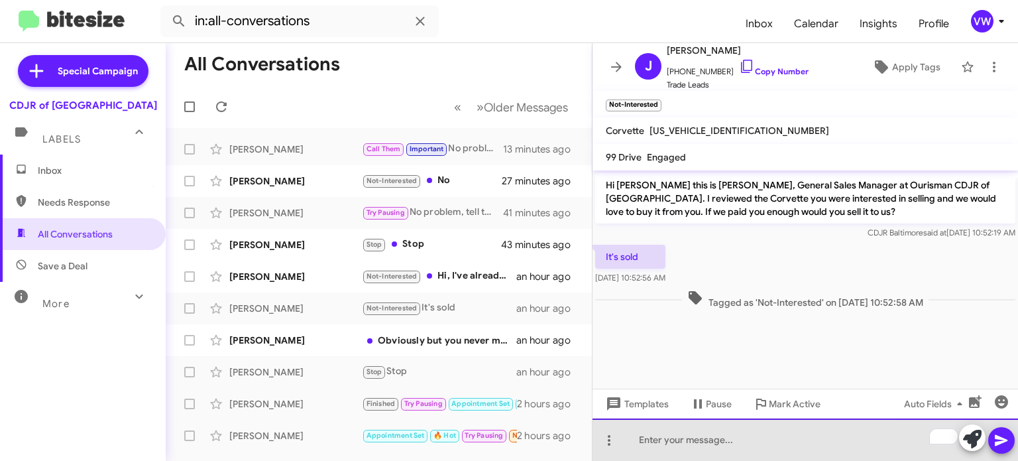
click at [704, 443] on div "To enrich screen reader interactions, please activate Accessibility in Grammarl…" at bounding box center [806, 439] width 426 height 42
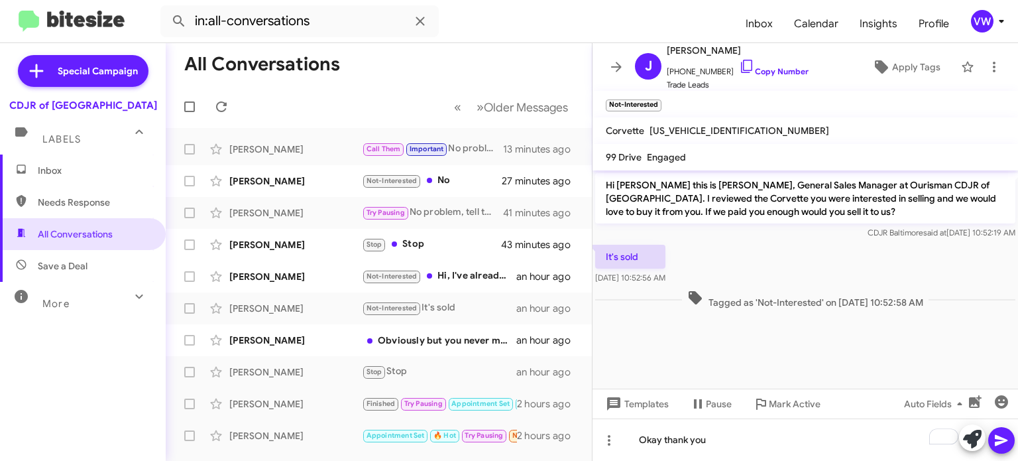
drag, startPoint x: 998, startPoint y: 433, endPoint x: 994, endPoint y: 439, distance: 7.7
click at [996, 441] on icon at bounding box center [1002, 440] width 16 height 16
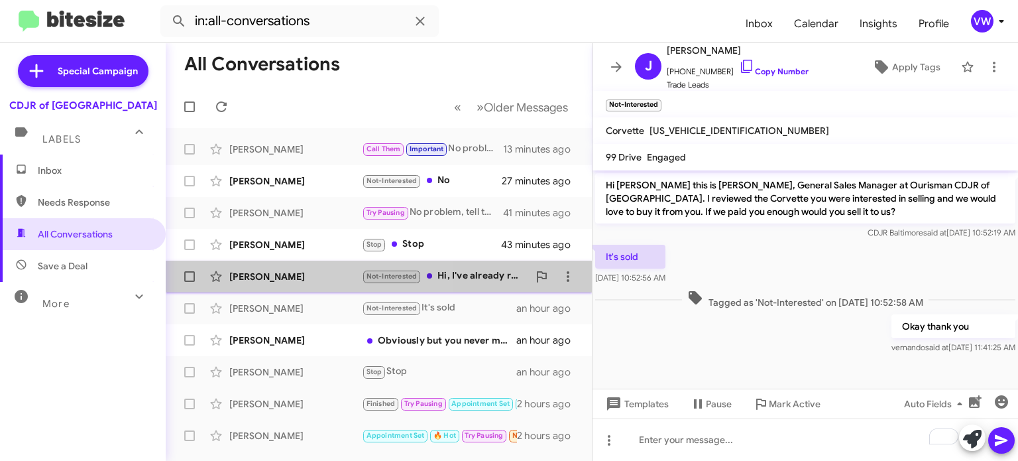
click at [270, 280] on div "[PERSON_NAME]" at bounding box center [295, 276] width 133 height 13
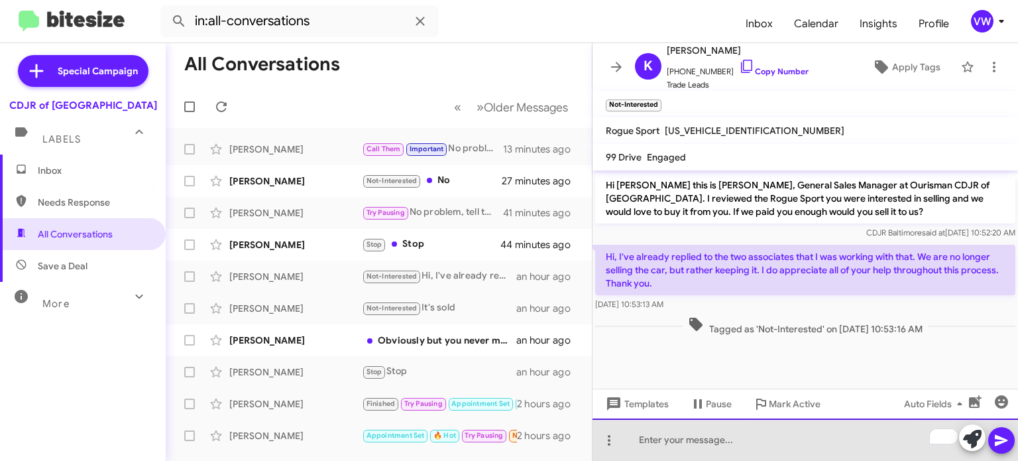
click at [797, 437] on div "To enrich screen reader interactions, please activate Accessibility in Grammarl…" at bounding box center [806, 439] width 426 height 42
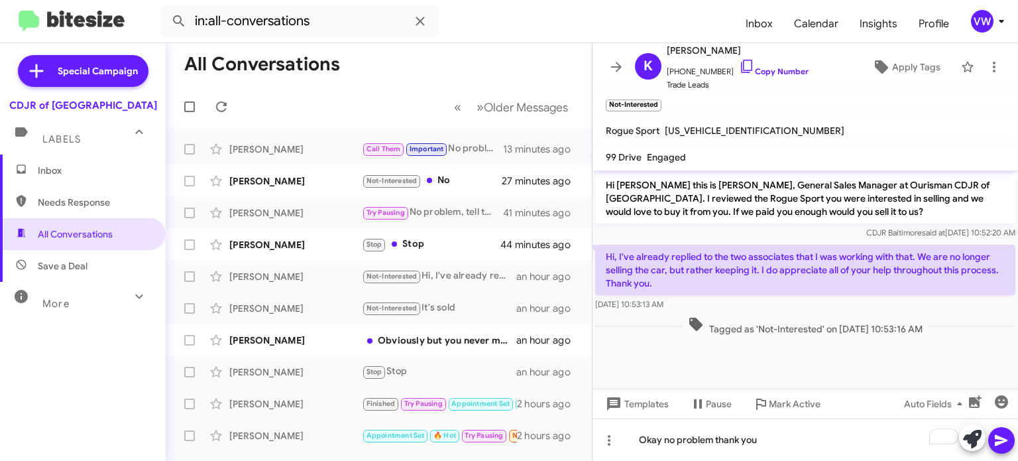
click at [1000, 431] on span at bounding box center [1002, 440] width 16 height 27
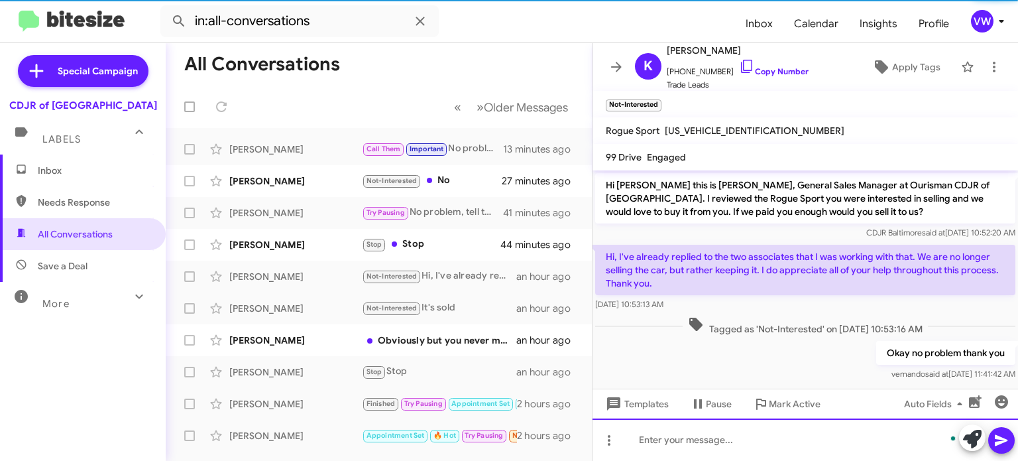
scroll to position [8, 0]
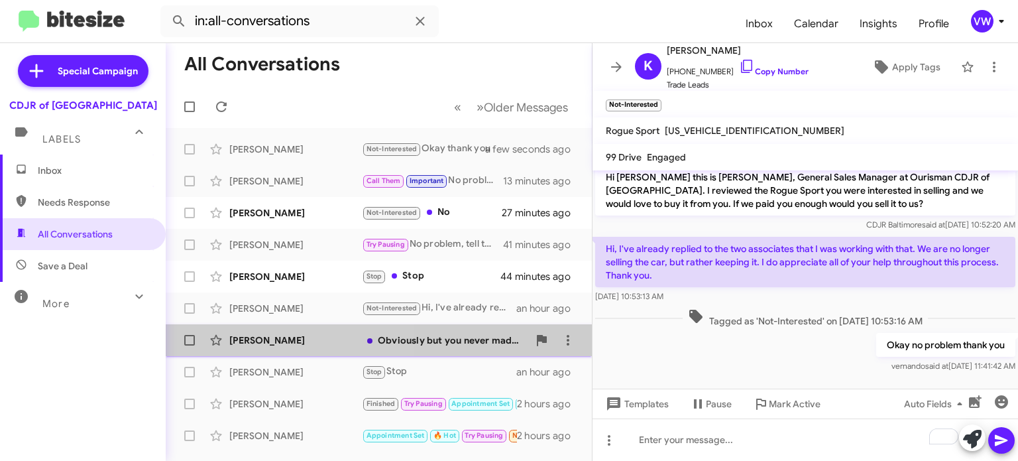
click at [251, 343] on div "[PERSON_NAME]" at bounding box center [295, 339] width 133 height 13
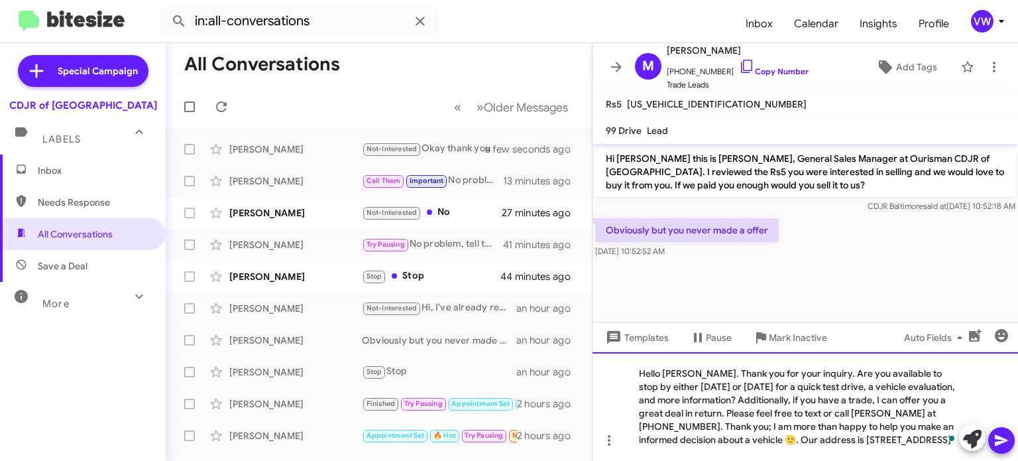
click at [696, 372] on div "Hello Charles. Thank you for your inquiry. Are you available to stop by either …" at bounding box center [806, 406] width 426 height 109
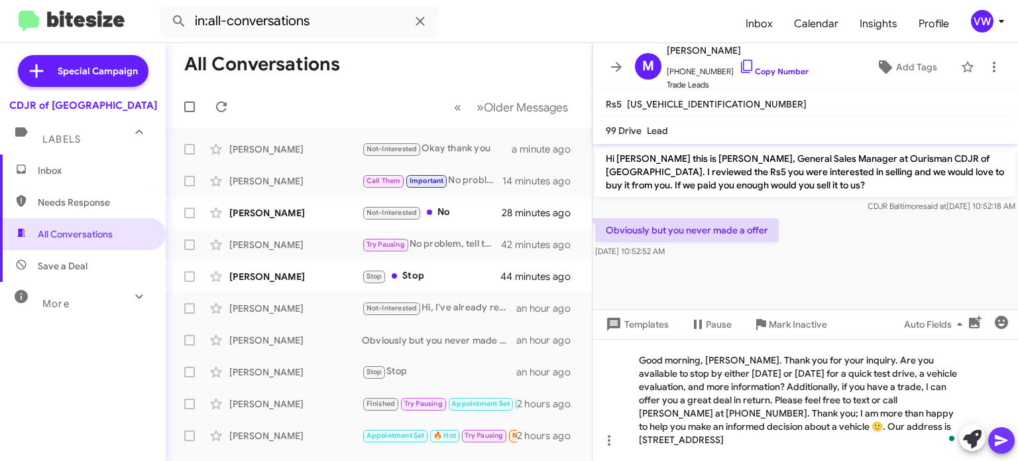
click at [1004, 444] on icon at bounding box center [1002, 440] width 16 height 16
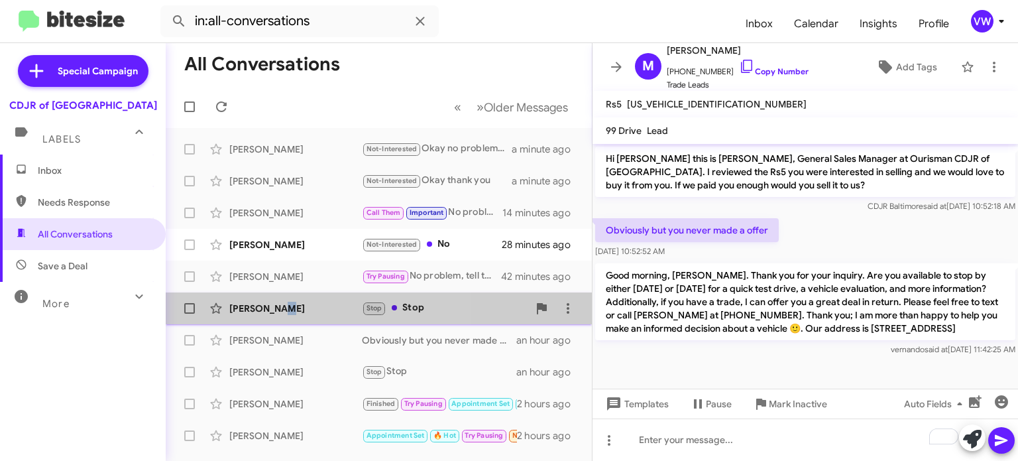
click at [277, 310] on div "[PERSON_NAME]" at bounding box center [295, 308] width 133 height 13
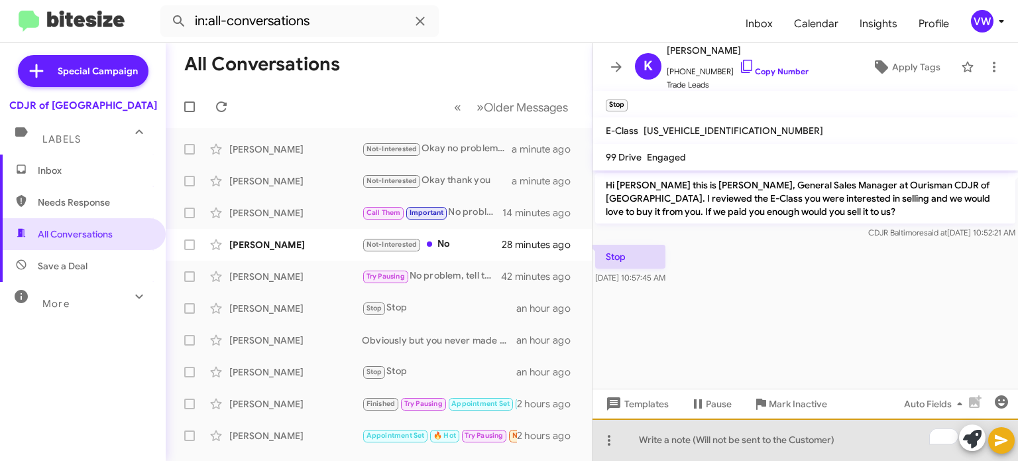
click at [736, 448] on div "To enrich screen reader interactions, please activate Accessibility in Grammarl…" at bounding box center [806, 439] width 426 height 42
click at [771, 450] on div "To enrich screen reader interactions, please activate Accessibility in Grammarl…" at bounding box center [806, 439] width 426 height 42
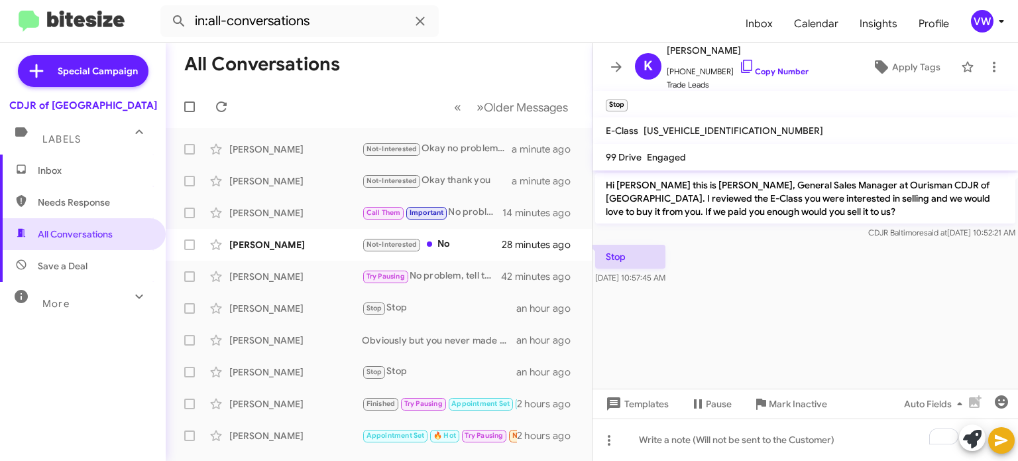
click at [803, 341] on cdk-virtual-scroll-viewport "Hi Kristen this is Vernando Ware, General Sales Manager at Ourisman CDJR of Bal…" at bounding box center [806, 279] width 426 height 218
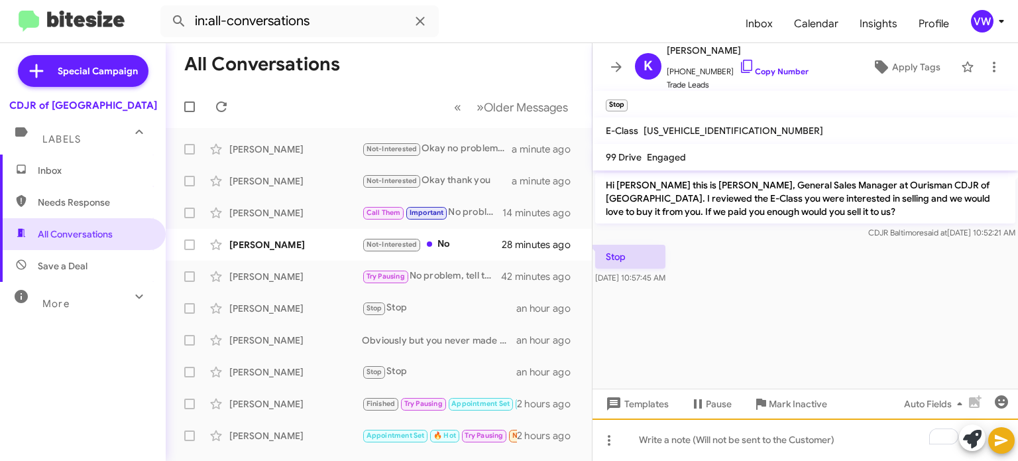
click at [766, 441] on div "To enrich screen reader interactions, please activate Accessibility in Grammarl…" at bounding box center [806, 439] width 426 height 42
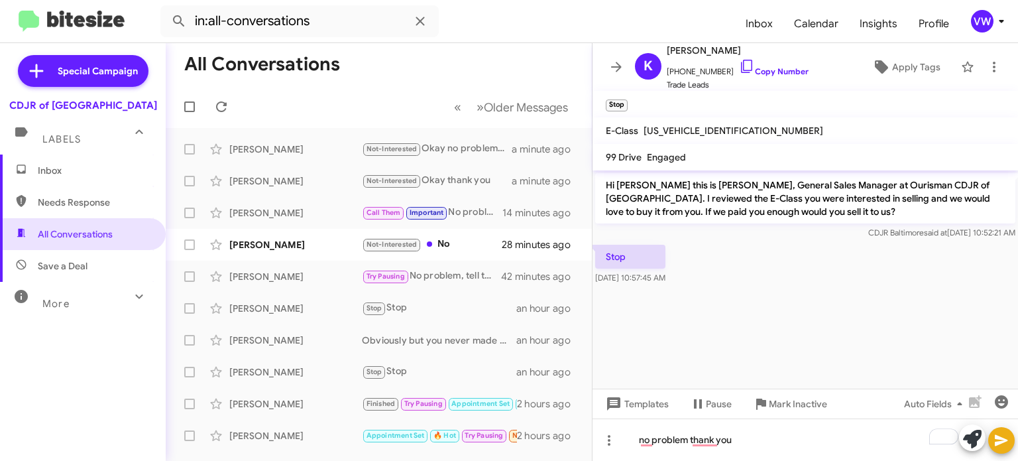
click at [1002, 441] on icon at bounding box center [1001, 440] width 13 height 11
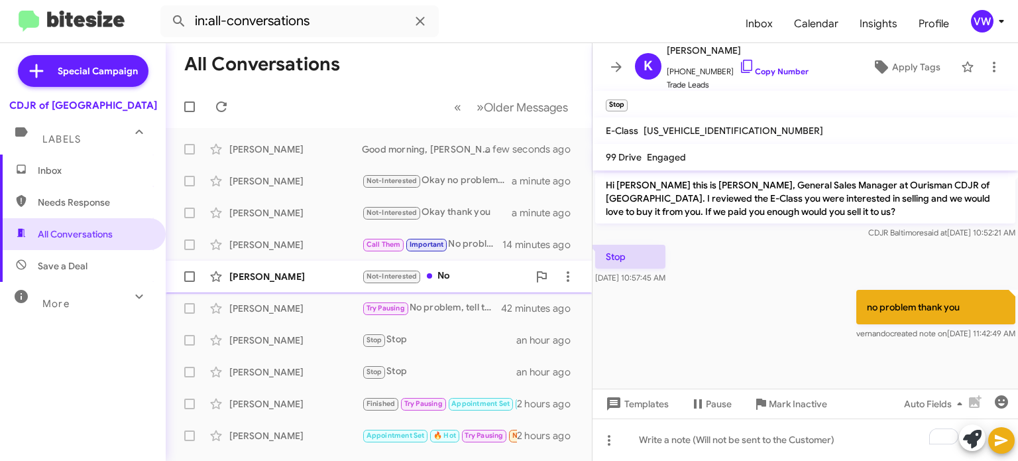
click at [241, 270] on div "[PERSON_NAME]" at bounding box center [295, 276] width 133 height 13
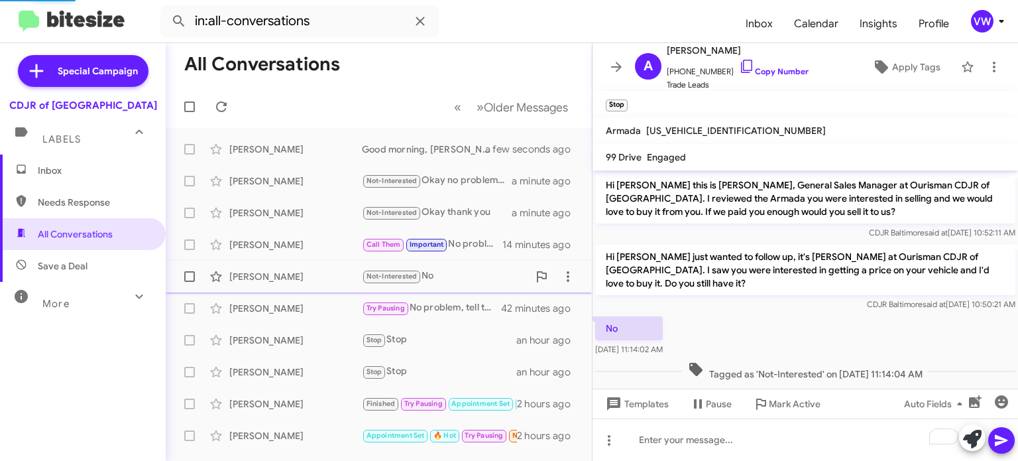
scroll to position [8, 0]
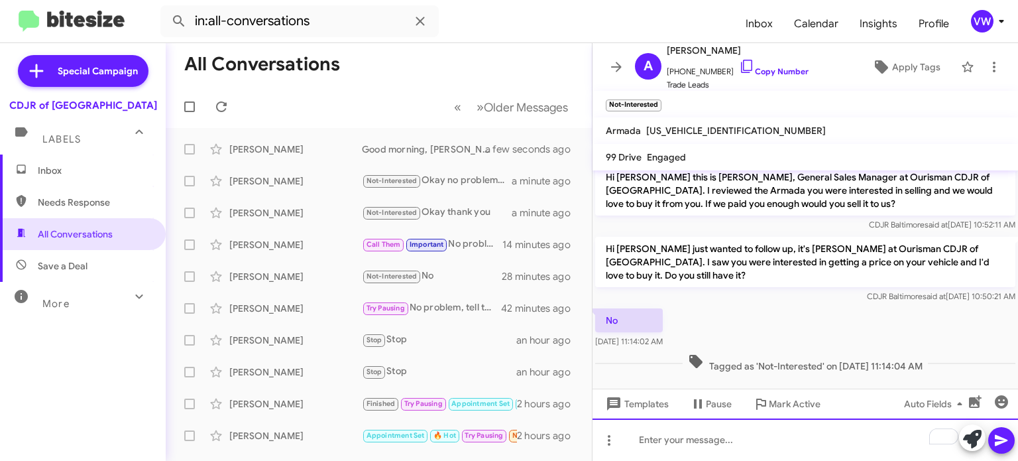
click at [673, 441] on div "To enrich screen reader interactions, please activate Accessibility in Grammarl…" at bounding box center [806, 439] width 426 height 42
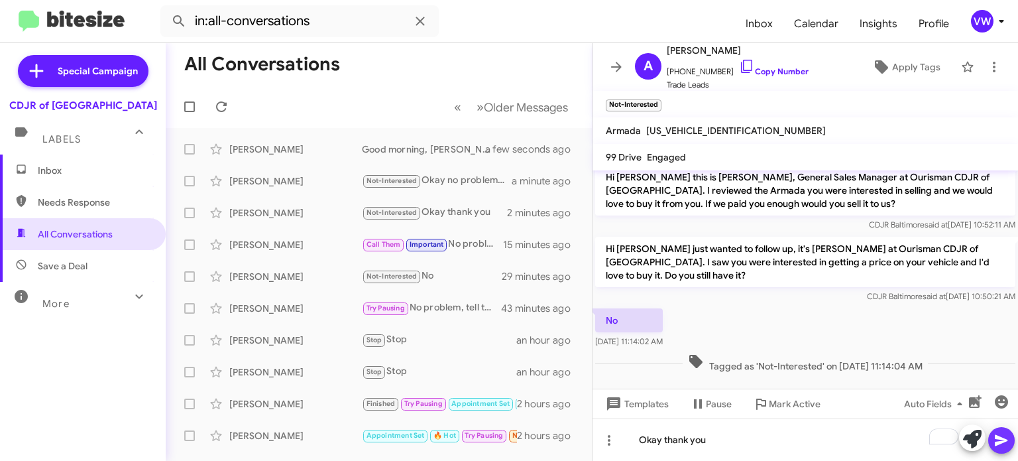
click at [992, 443] on button at bounding box center [1001, 440] width 27 height 27
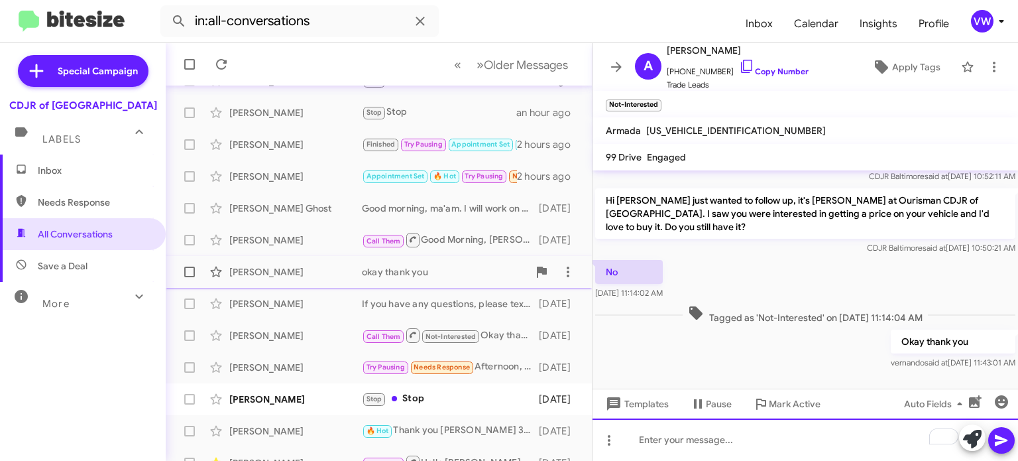
scroll to position [297, 0]
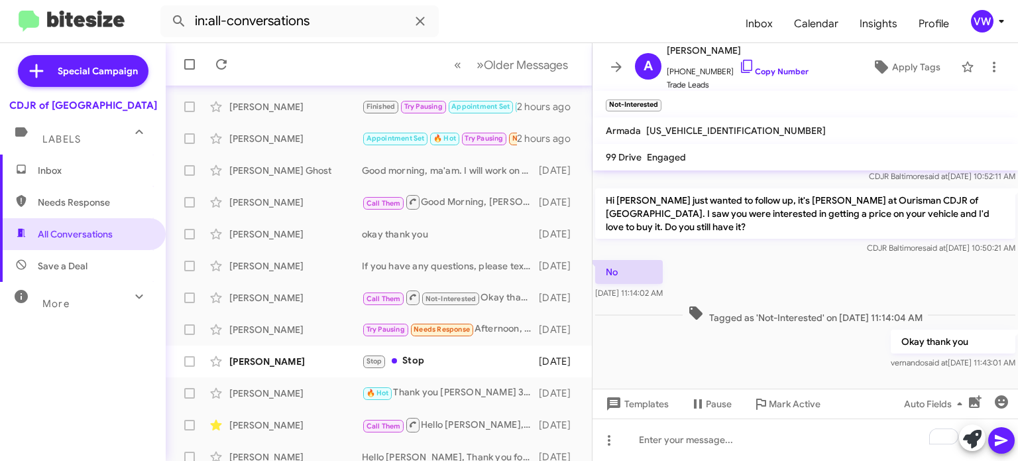
click at [75, 139] on span "Labels" at bounding box center [61, 139] width 38 height 12
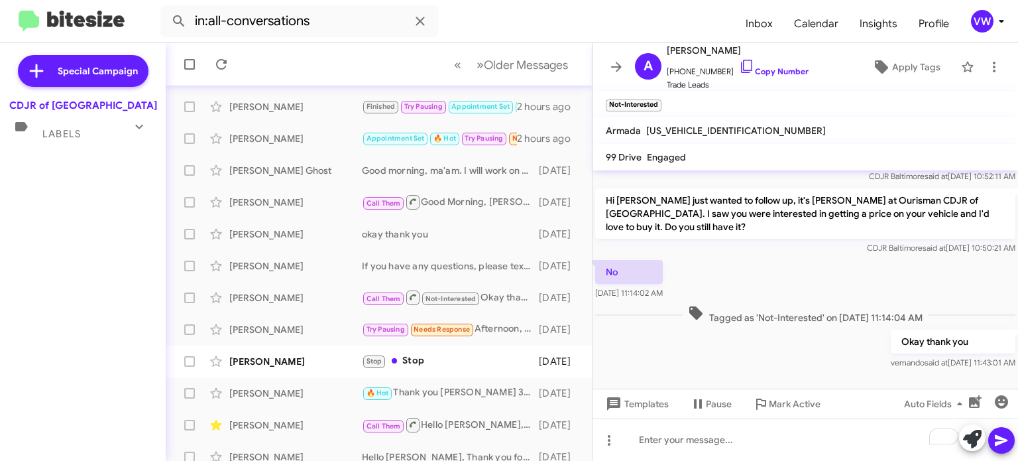
click at [137, 123] on icon at bounding box center [139, 127] width 16 height 16
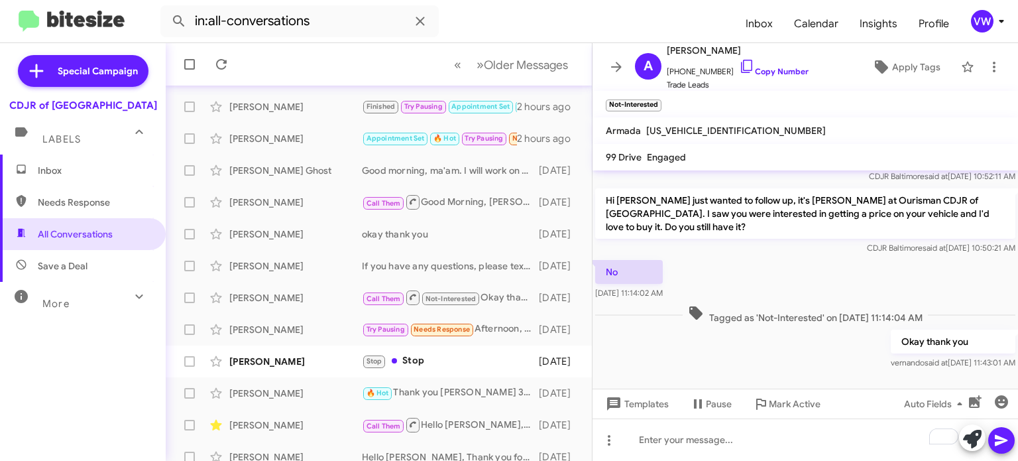
click at [68, 198] on span "Needs Response" at bounding box center [94, 202] width 113 height 13
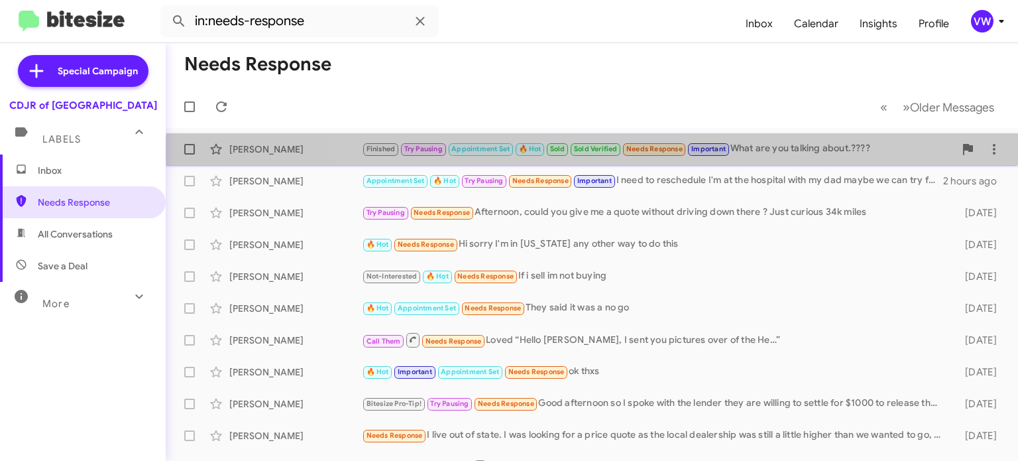
click at [796, 152] on div "Finished Try Pausing Appointment Set 🔥 Hot Sold Sold Verified Needs Response Im…" at bounding box center [658, 148] width 593 height 15
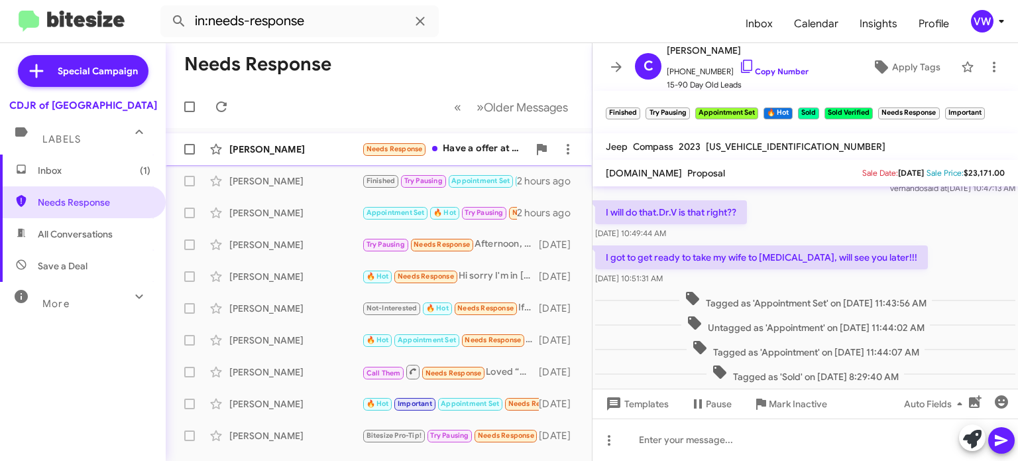
click at [396, 146] on small "Needs Response" at bounding box center [394, 149] width 62 height 13
click at [396, 147] on span "Needs Response" at bounding box center [395, 148] width 56 height 9
click at [396, 150] on span "Needs Response" at bounding box center [395, 148] width 56 height 9
click at [72, 231] on span "All Conversations" at bounding box center [75, 233] width 75 height 13
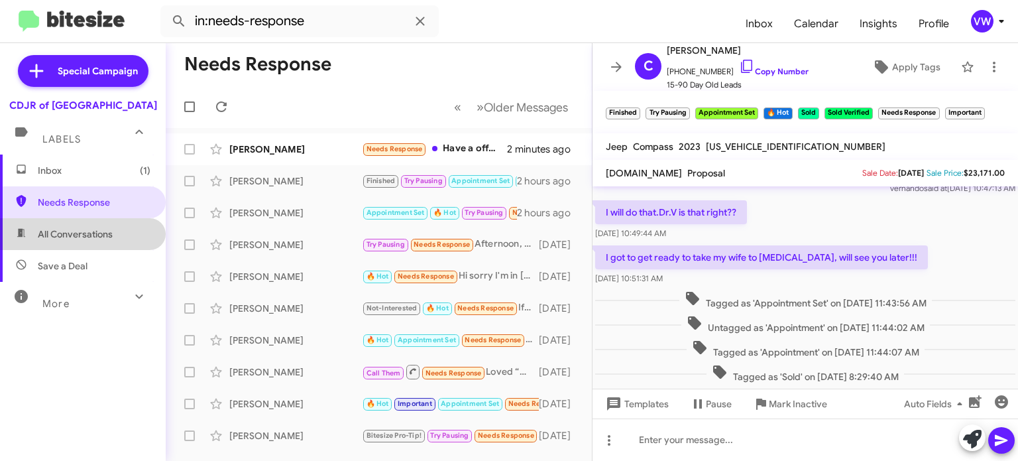
type input "in:all-conversations"
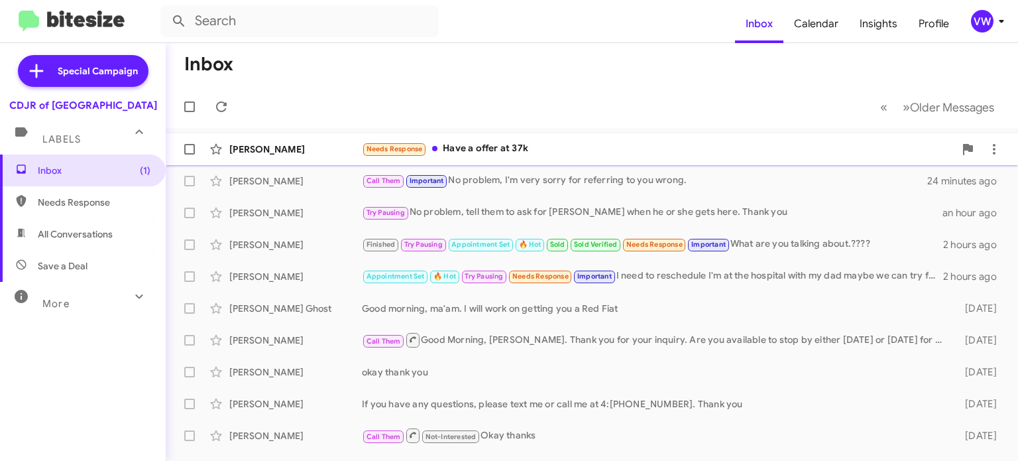
click at [402, 145] on span "Needs Response" at bounding box center [395, 148] width 56 height 9
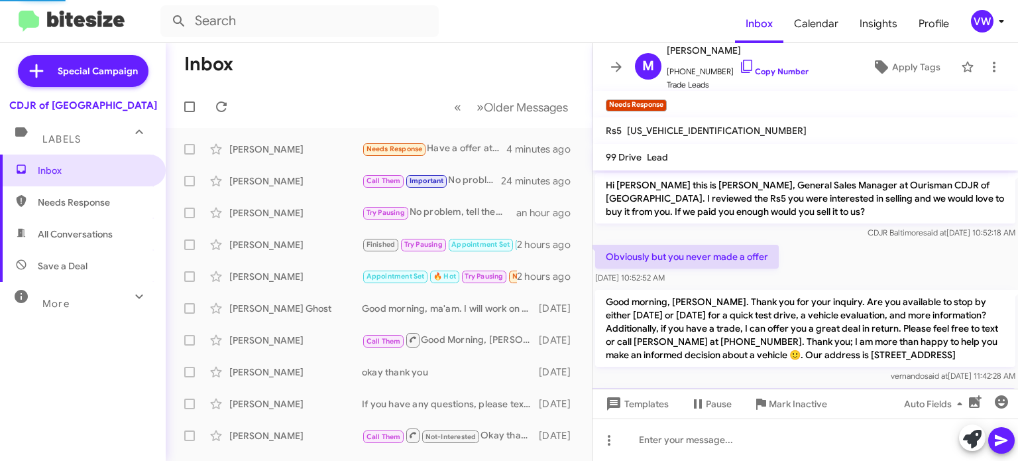
scroll to position [116, 0]
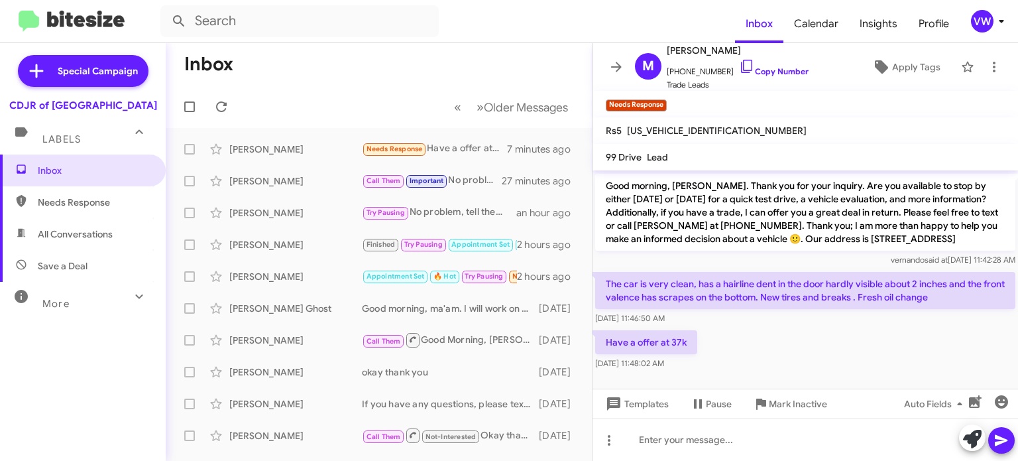
click at [843, 322] on div "Oct 13, 2025, 11:46:50 AM" at bounding box center [805, 318] width 420 height 13
click at [69, 198] on span "Needs Response" at bounding box center [94, 202] width 113 height 13
type input "in:needs-response"
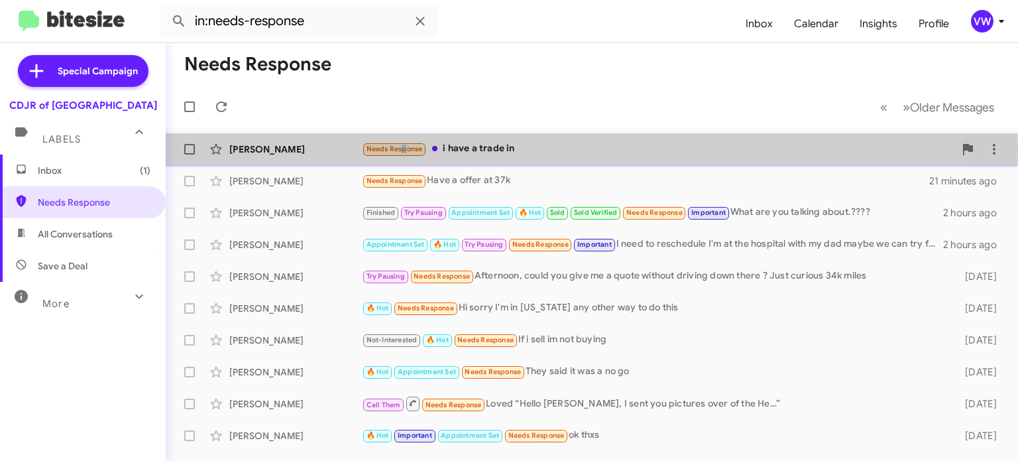
click at [398, 151] on span "Needs Response" at bounding box center [395, 148] width 56 height 9
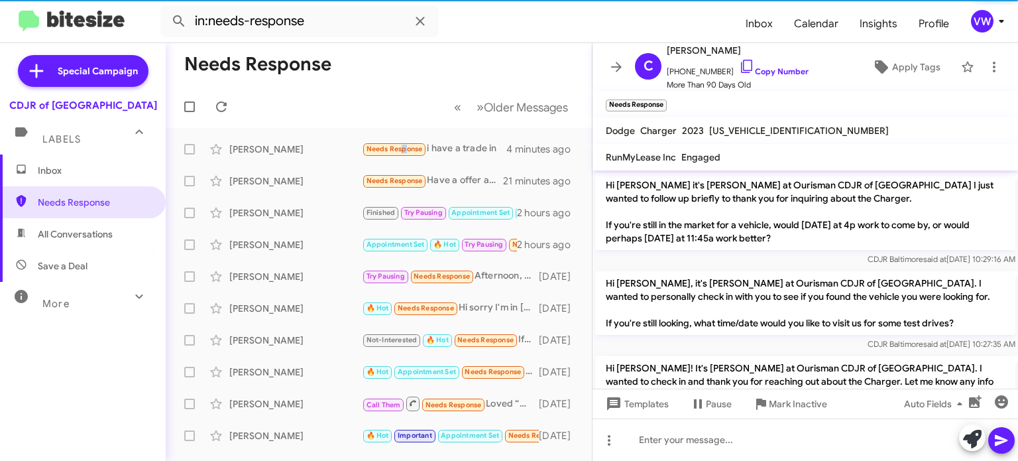
scroll to position [1399, 0]
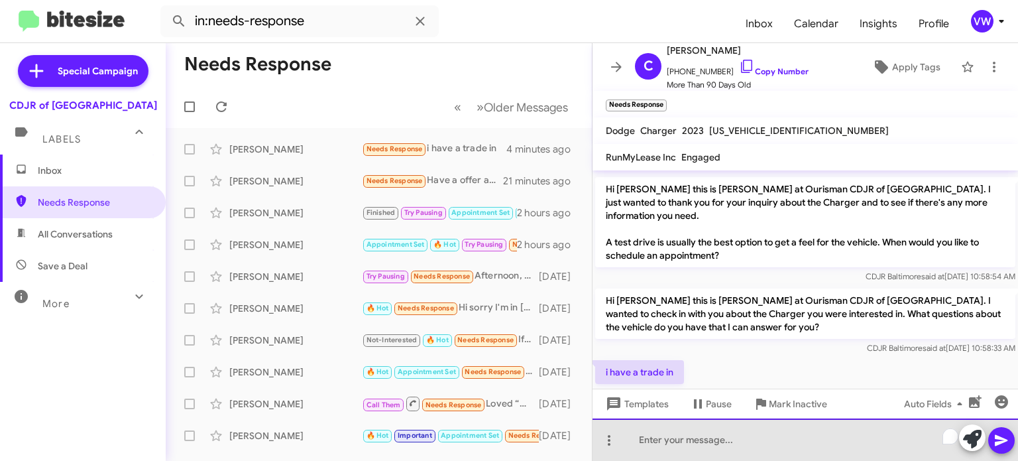
paste div "To enrich screen reader interactions, please activate Accessibility in Grammarl…"
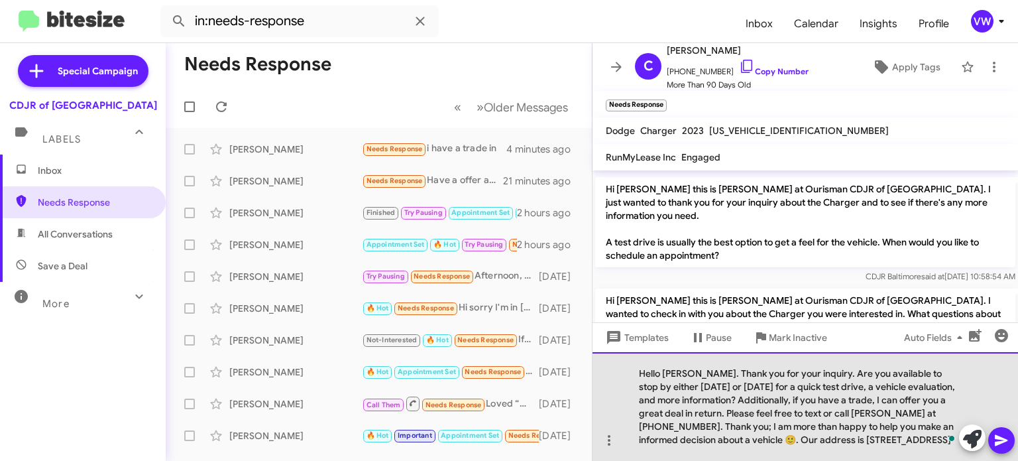
click at [696, 370] on div "Hello Charles. Thank you for your inquiry. Are you available to stop by either …" at bounding box center [806, 406] width 426 height 109
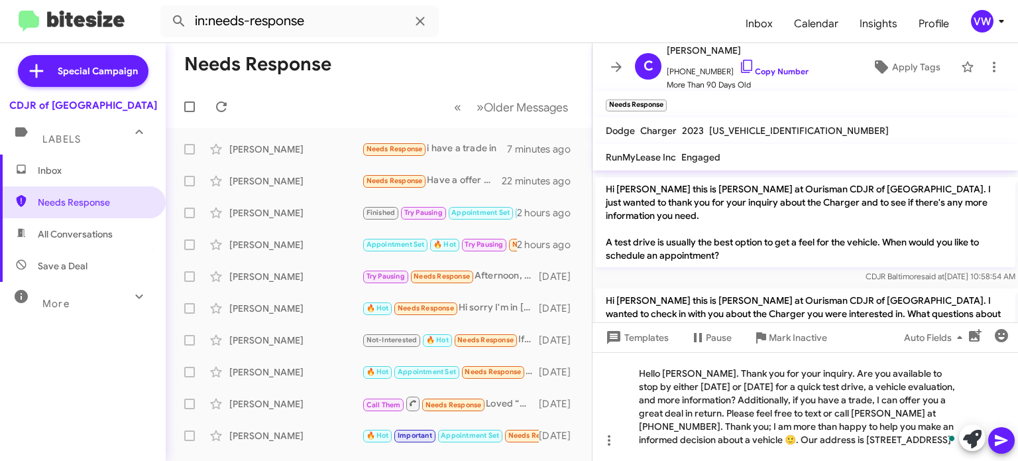
click at [1005, 438] on icon at bounding box center [1002, 440] width 16 height 16
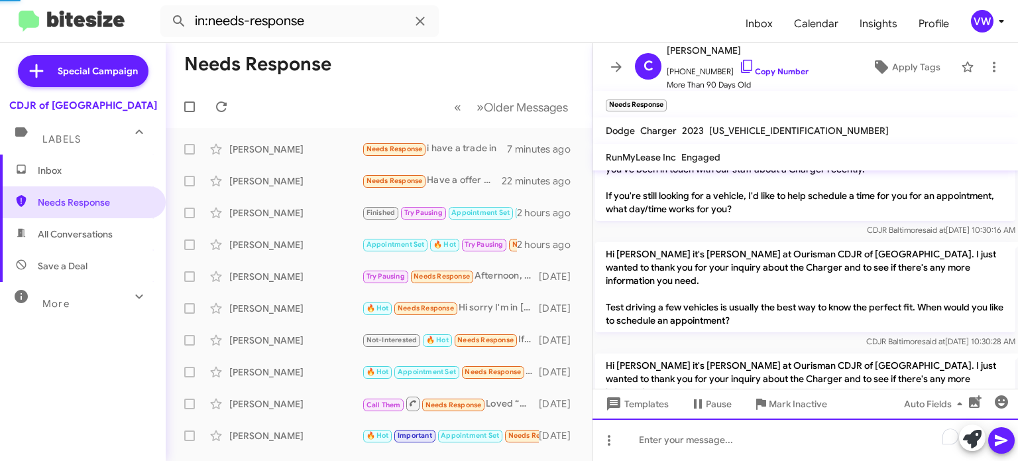
scroll to position [0, 0]
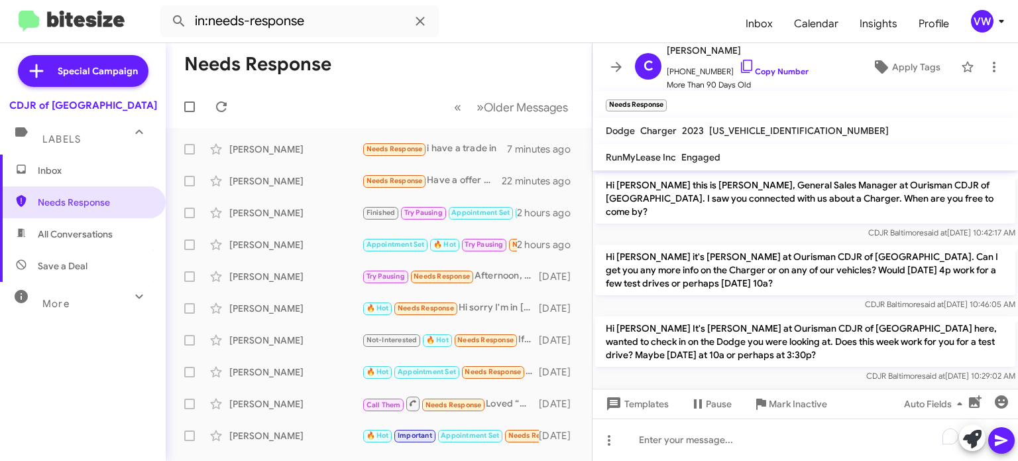
drag, startPoint x: 652, startPoint y: 302, endPoint x: 659, endPoint y: 300, distance: 7.6
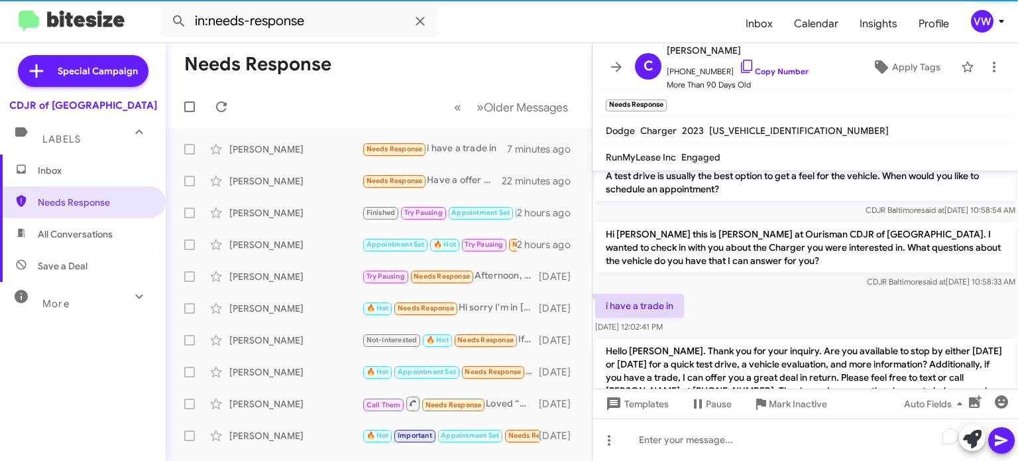
scroll to position [2963, 0]
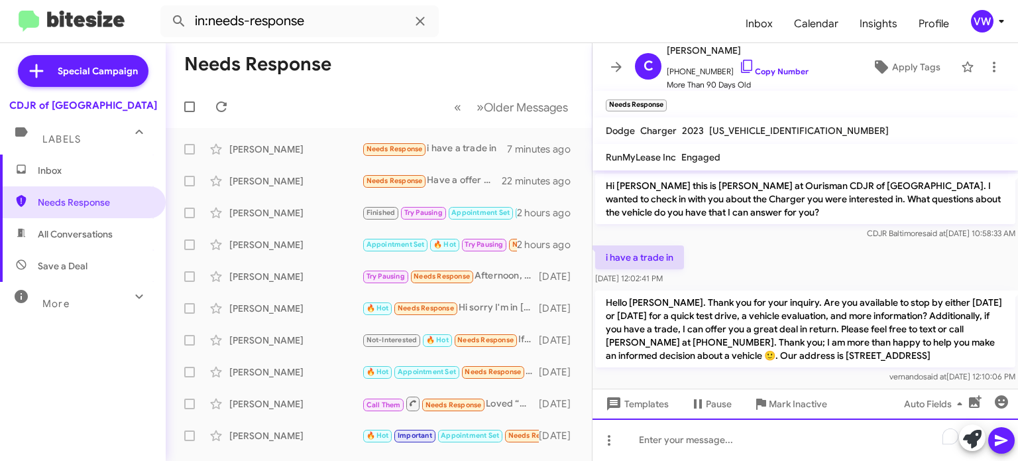
click at [696, 445] on div "To enrich screen reader interactions, please activate Accessibility in Grammarl…" at bounding box center [806, 439] width 426 height 42
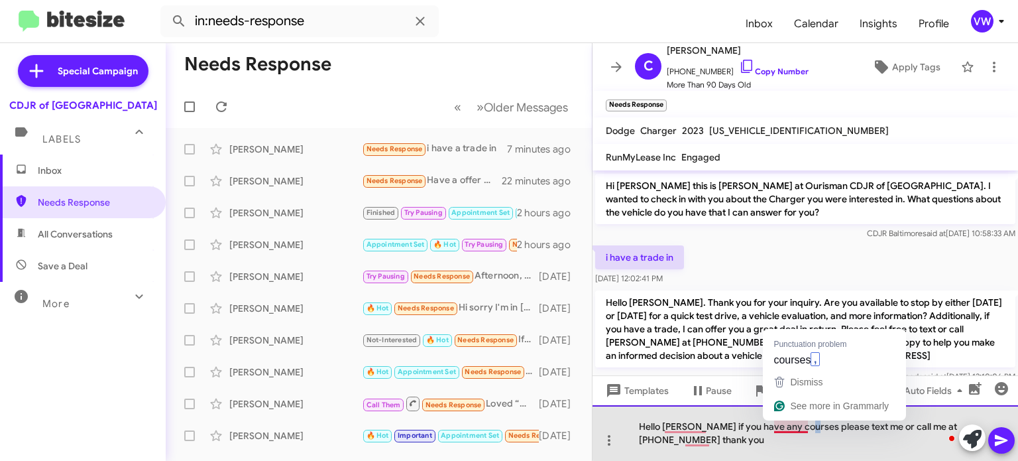
click at [803, 429] on div "Hello Courtney if you have any courses please text me or call me at 443-367-860…" at bounding box center [806, 433] width 426 height 56
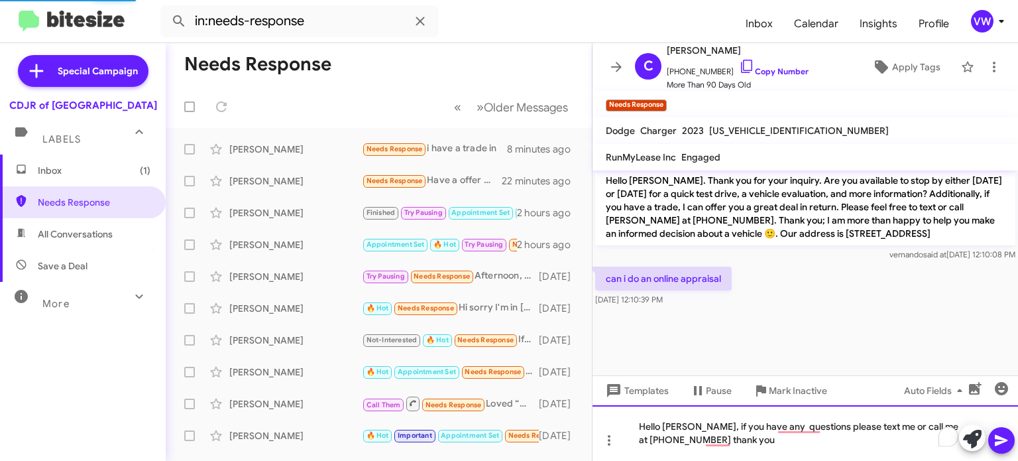
scroll to position [1399, 0]
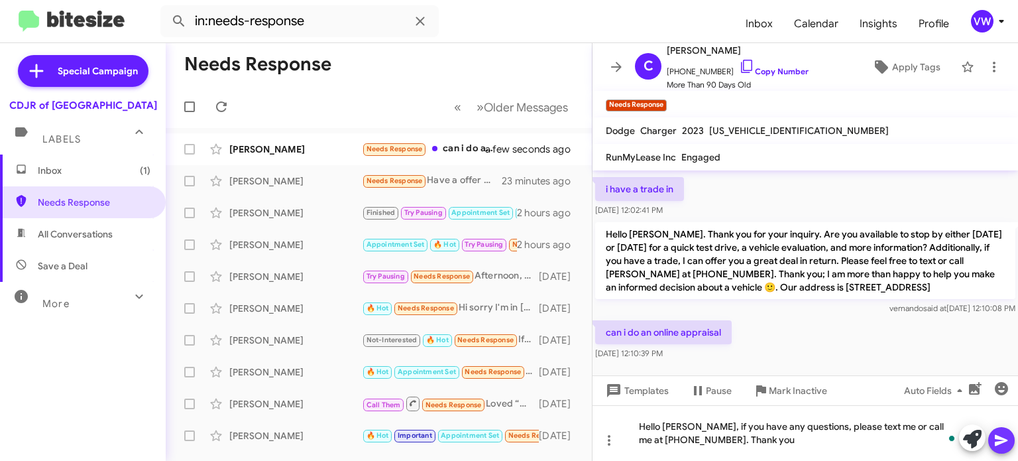
click at [1007, 437] on icon at bounding box center [1002, 440] width 16 height 16
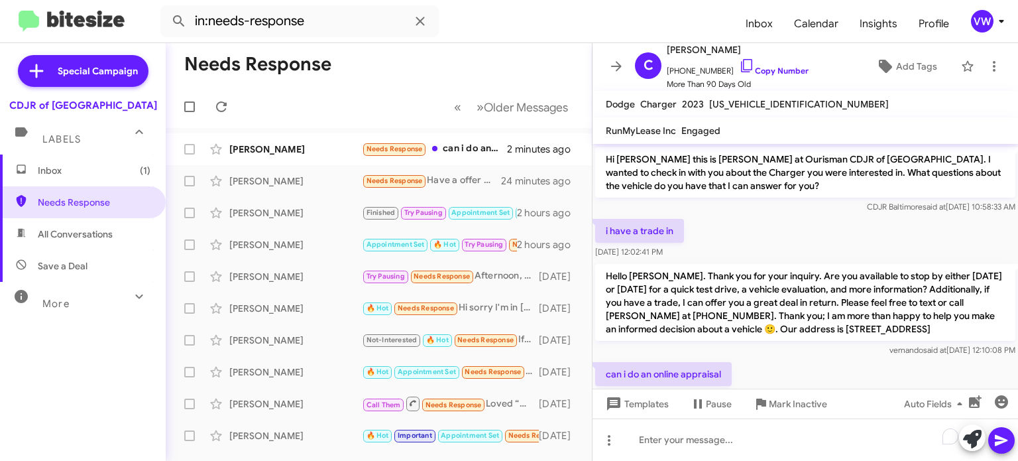
scroll to position [3122, 0]
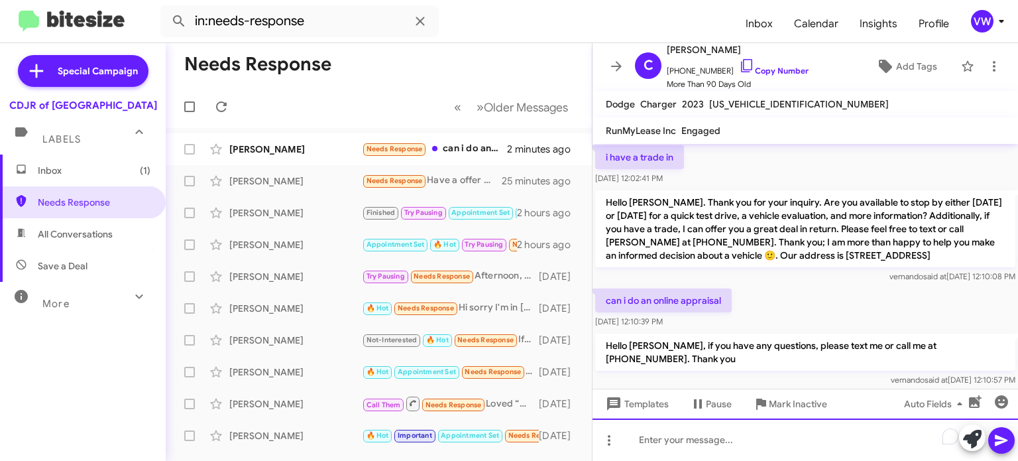
click at [722, 452] on div "To enrich screen reader interactions, please activate Accessibility in Grammarl…" at bounding box center [806, 439] width 426 height 42
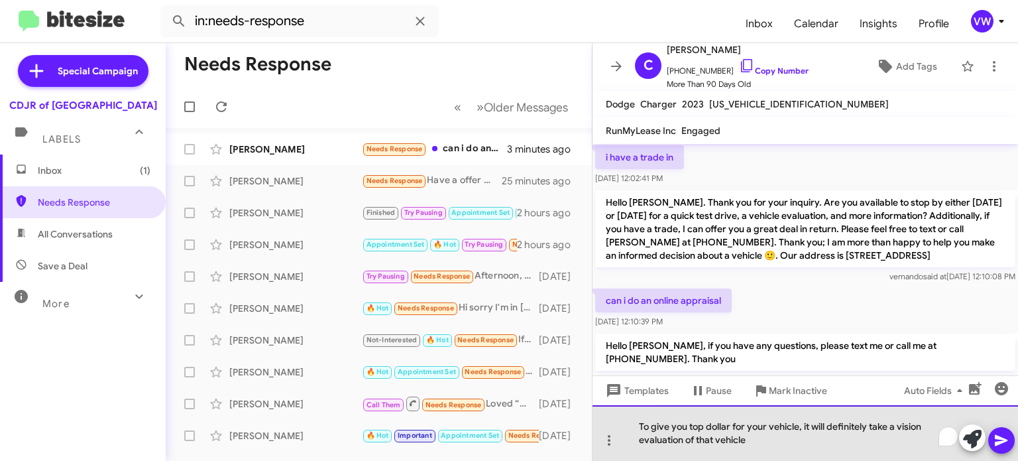
click at [750, 441] on div "To give you top dollar for your vehicle, it will definitely take a vision evalu…" at bounding box center [806, 433] width 426 height 56
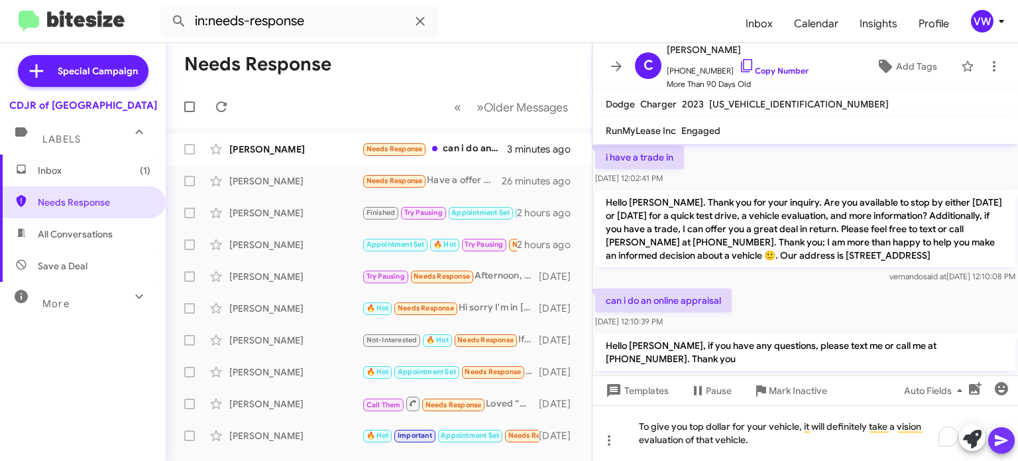
click at [999, 437] on icon at bounding box center [1001, 440] width 13 height 11
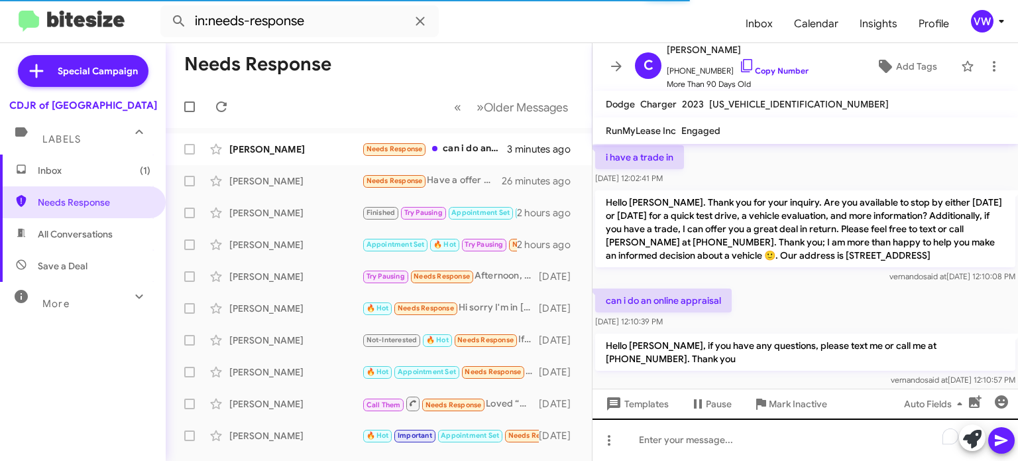
click at [862, 433] on div "Hi Courtney this is Vernando Ware, General Sales Manager at Ourisman CDJR of Ba…" at bounding box center [806, 302] width 426 height 317
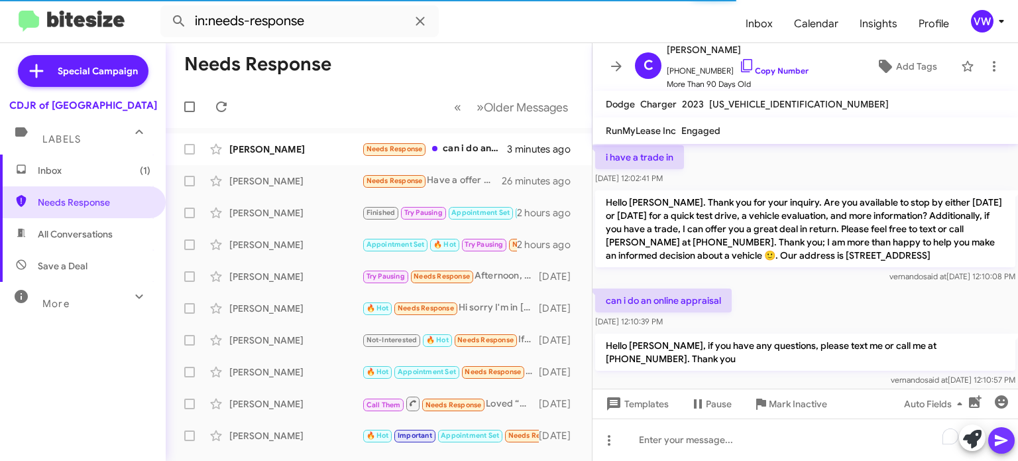
click at [998, 443] on icon at bounding box center [1001, 440] width 13 height 11
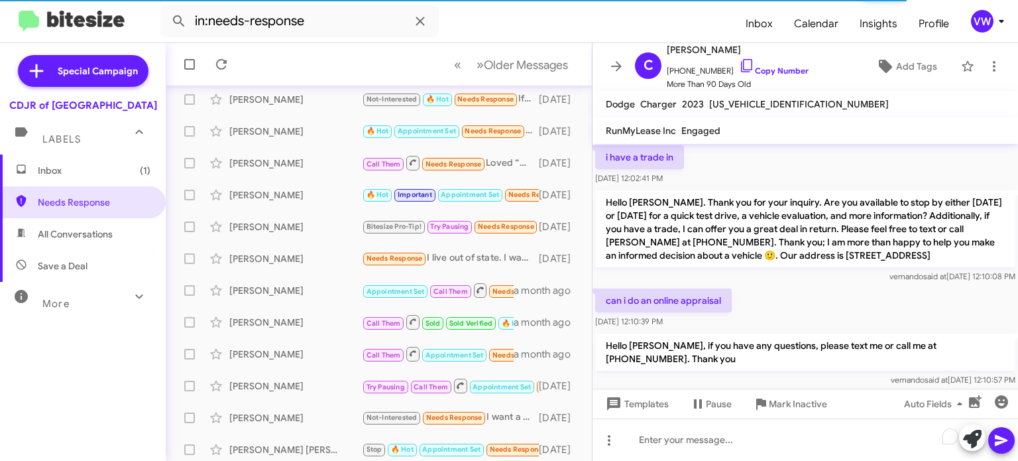
click at [832, 331] on div "Hello Courtney, if you have any questions, please text me or call me at 443-367…" at bounding box center [806, 360] width 426 height 58
click at [1002, 449] on span at bounding box center [1002, 440] width 16 height 27
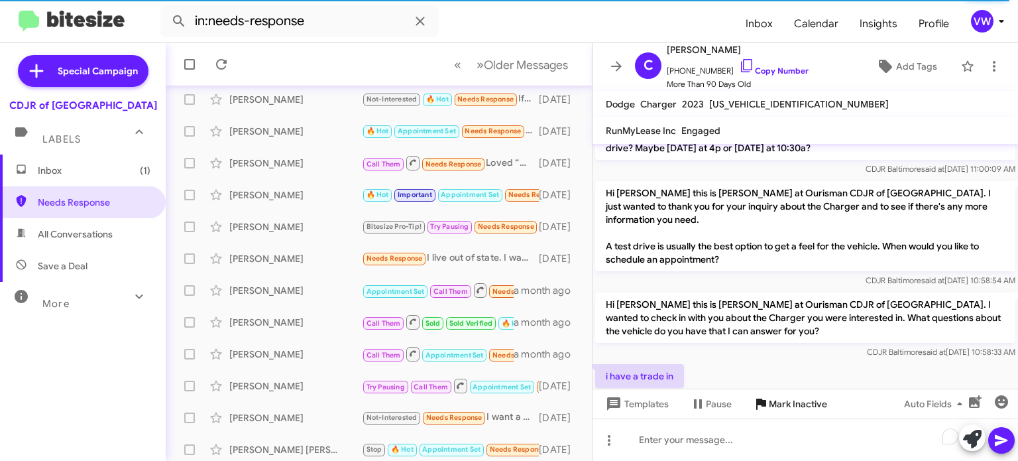
scroll to position [2903, 0]
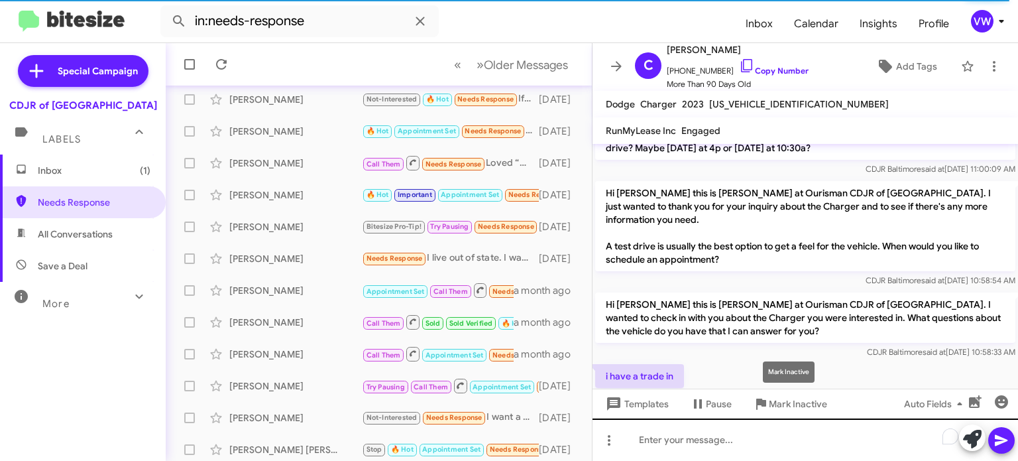
drag, startPoint x: 756, startPoint y: 429, endPoint x: 748, endPoint y: 431, distance: 8.4
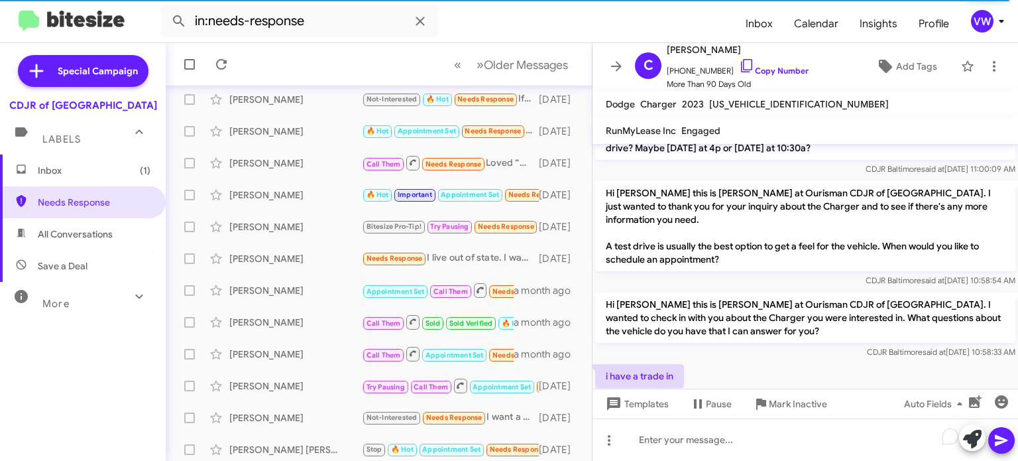
scroll to position [3122, 0]
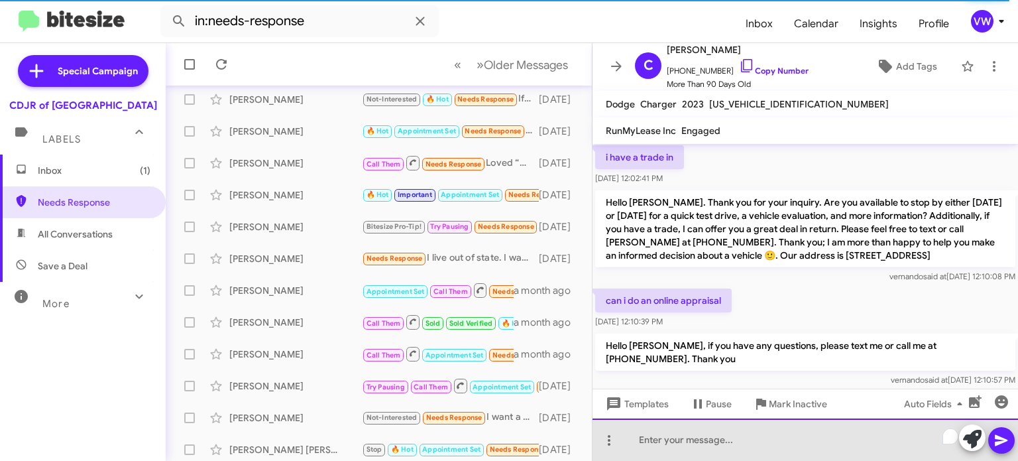
click at [709, 437] on div "To enrich screen reader interactions, please activate Accessibility in Grammarl…" at bounding box center [806, 439] width 426 height 42
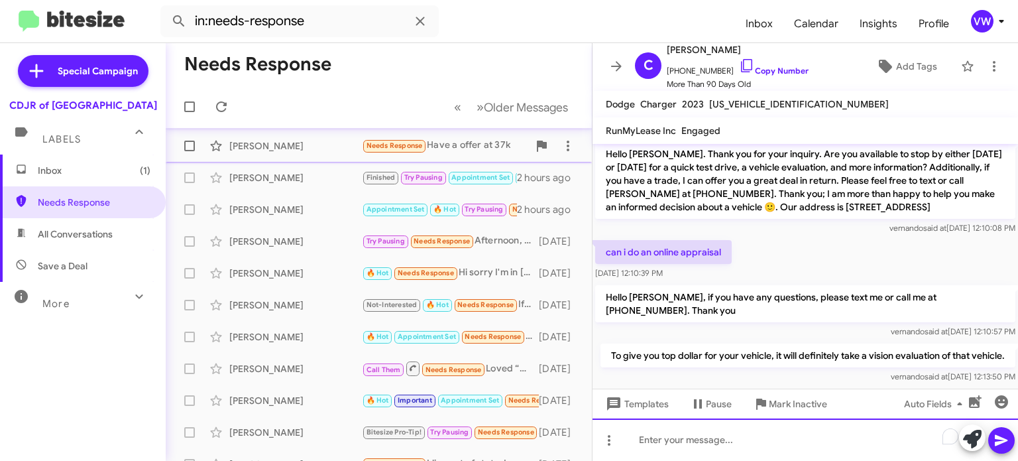
scroll to position [0, 0]
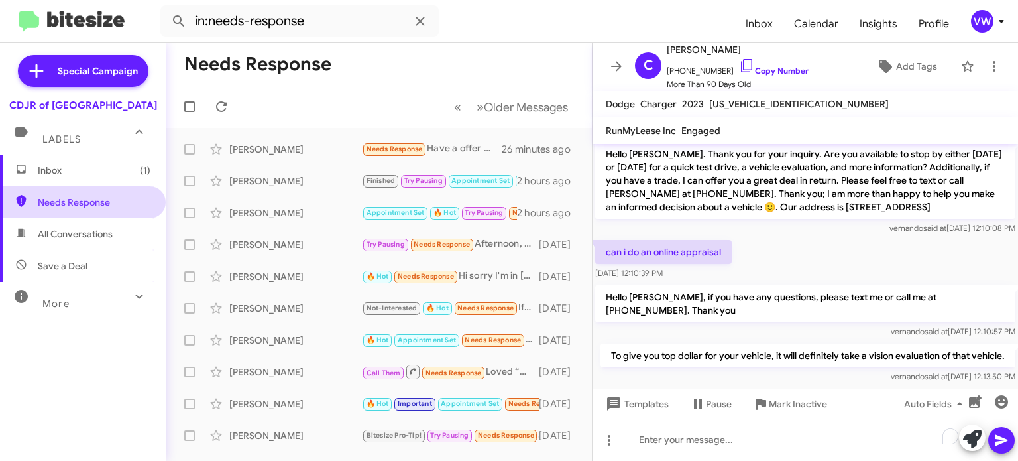
click at [95, 200] on span "Needs Response" at bounding box center [94, 202] width 113 height 13
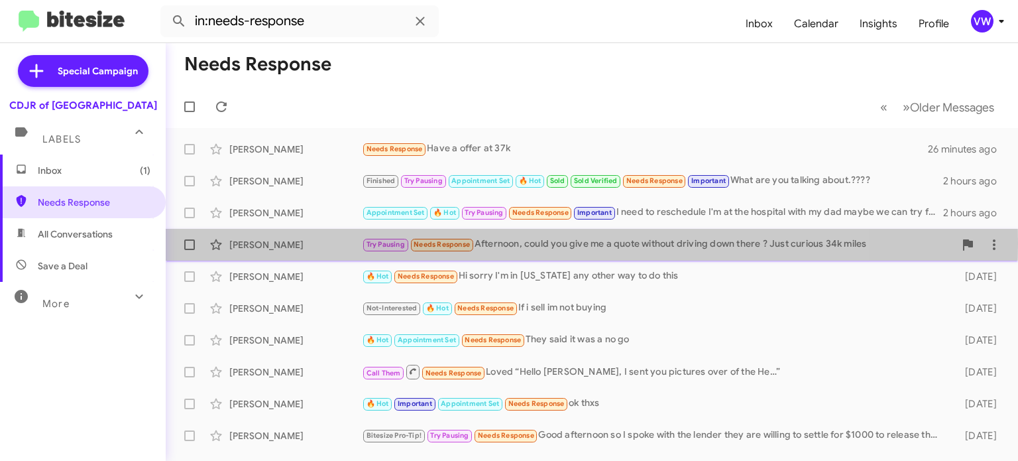
click at [438, 249] on span "Needs Response" at bounding box center [442, 244] width 56 height 9
